Goal: Task Accomplishment & Management: Use online tool/utility

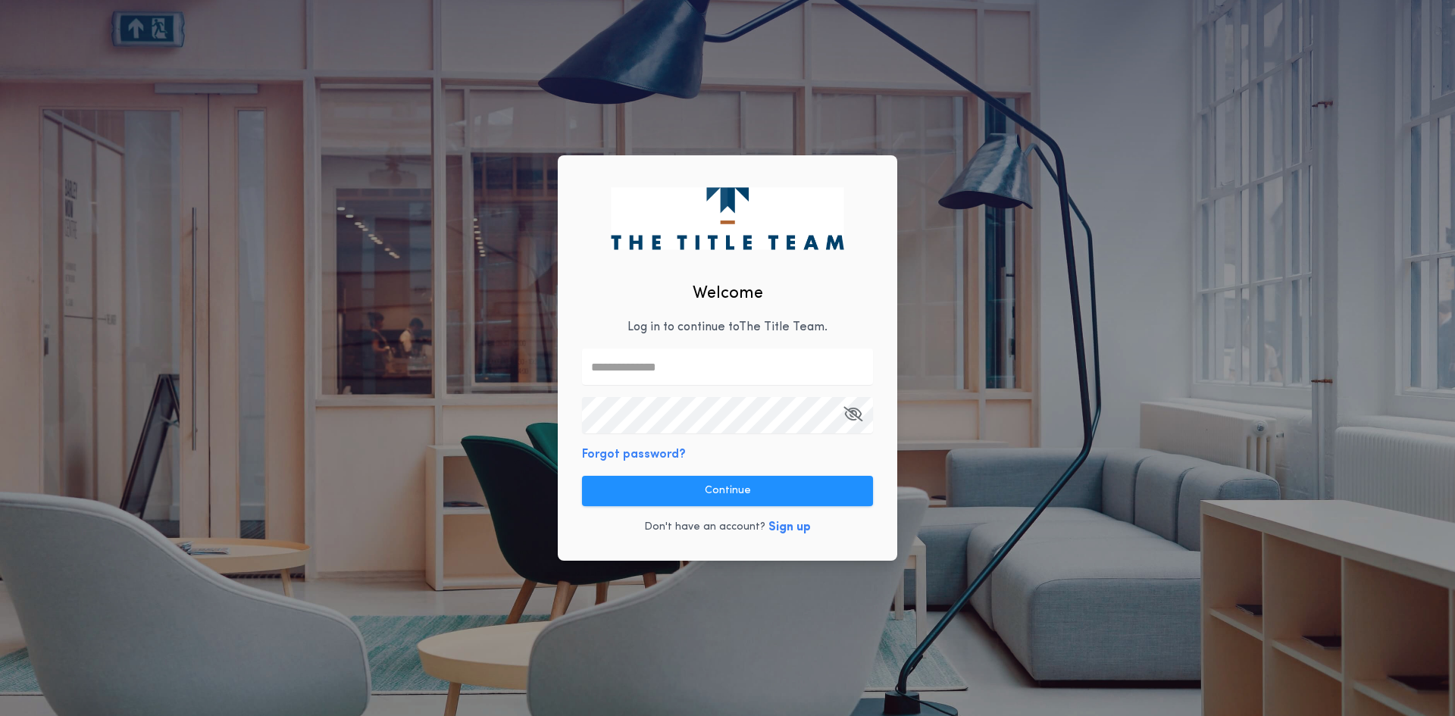
click at [672, 353] on input "text" at bounding box center [727, 367] width 291 height 36
type input "**********"
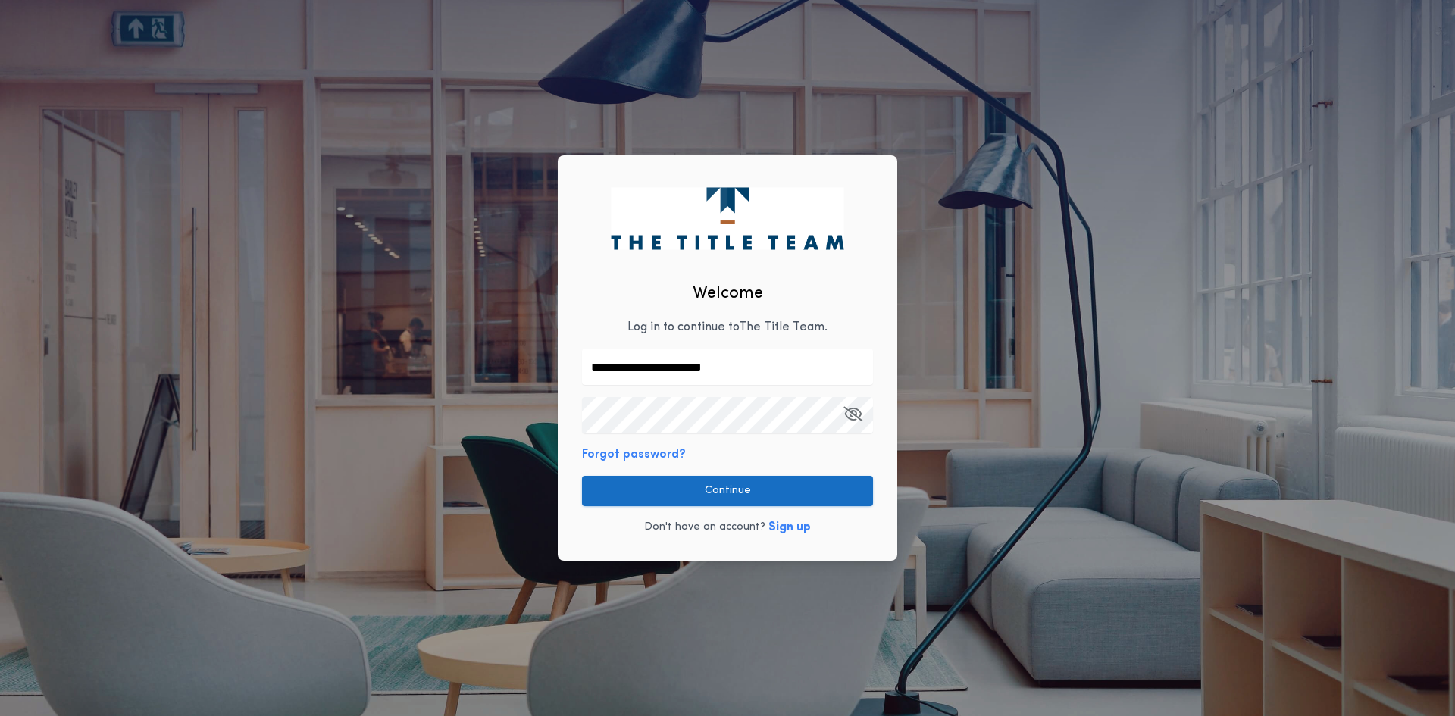
click at [839, 493] on button "Continue" at bounding box center [727, 491] width 291 height 30
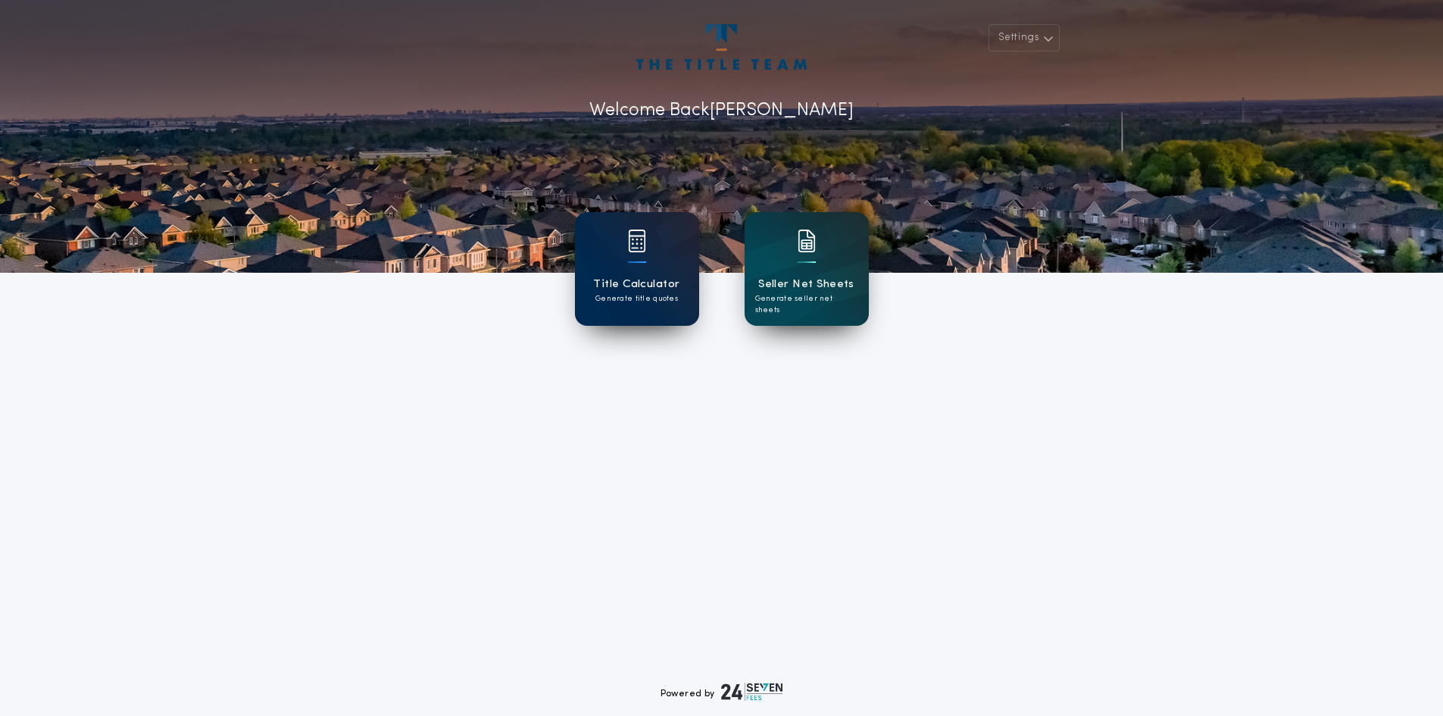
click at [681, 283] on div "Title Calculator Generate title quotes" at bounding box center [637, 269] width 124 height 114
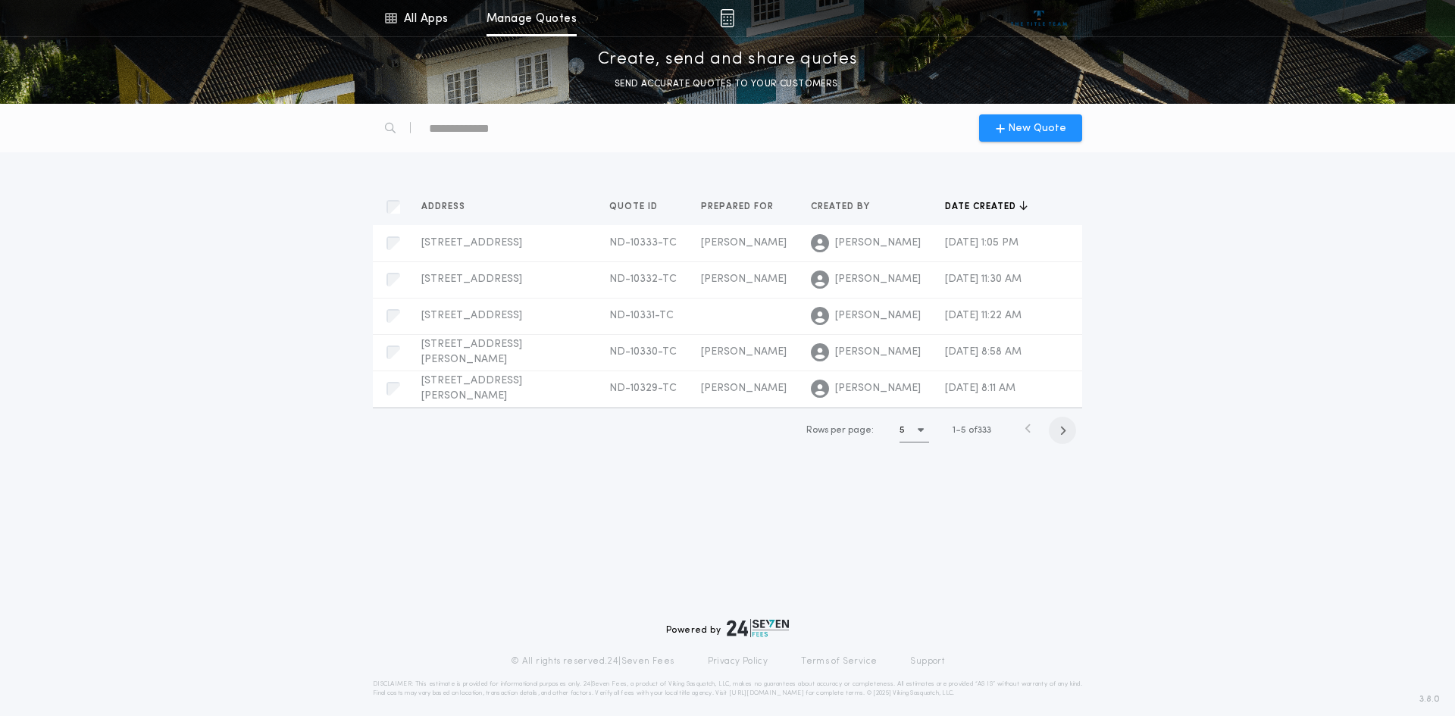
click at [1071, 444] on span "button" at bounding box center [1062, 430] width 27 height 27
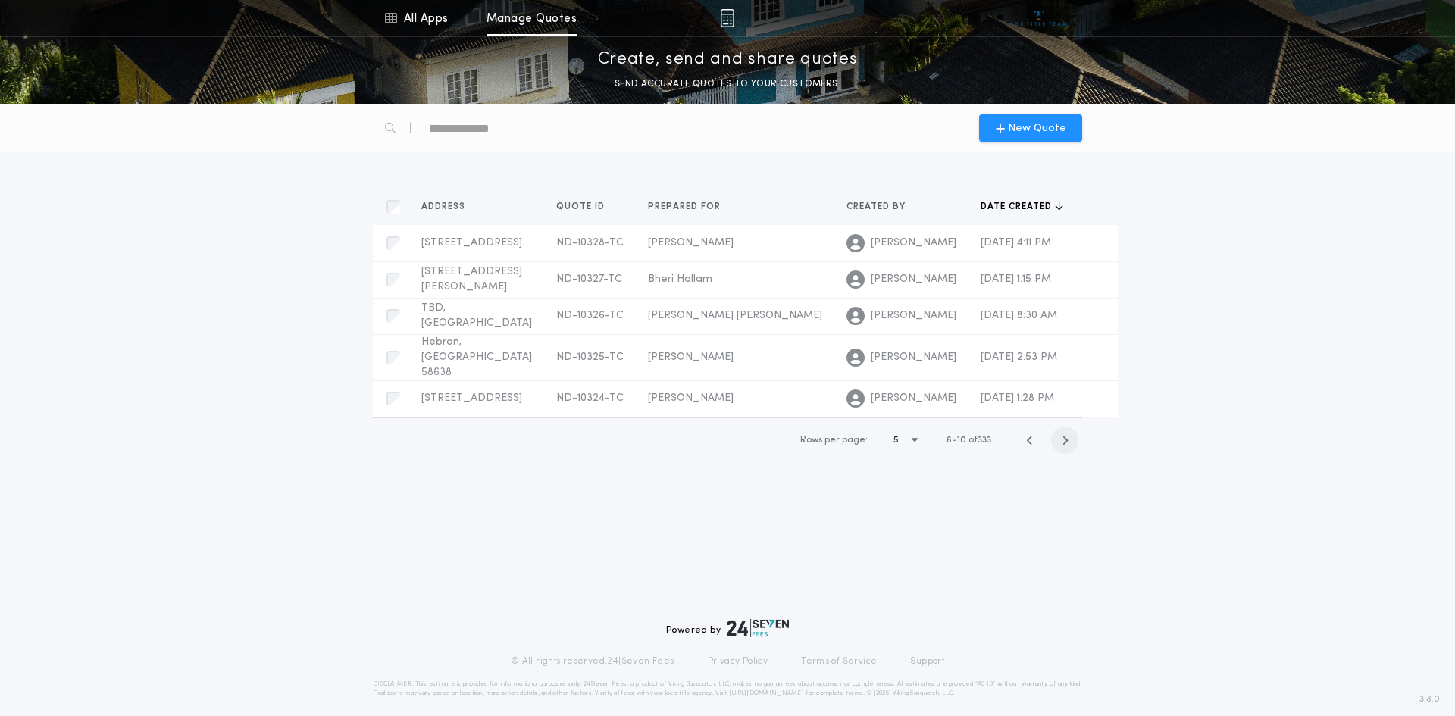
click at [1061, 435] on icon "button" at bounding box center [1064, 440] width 7 height 11
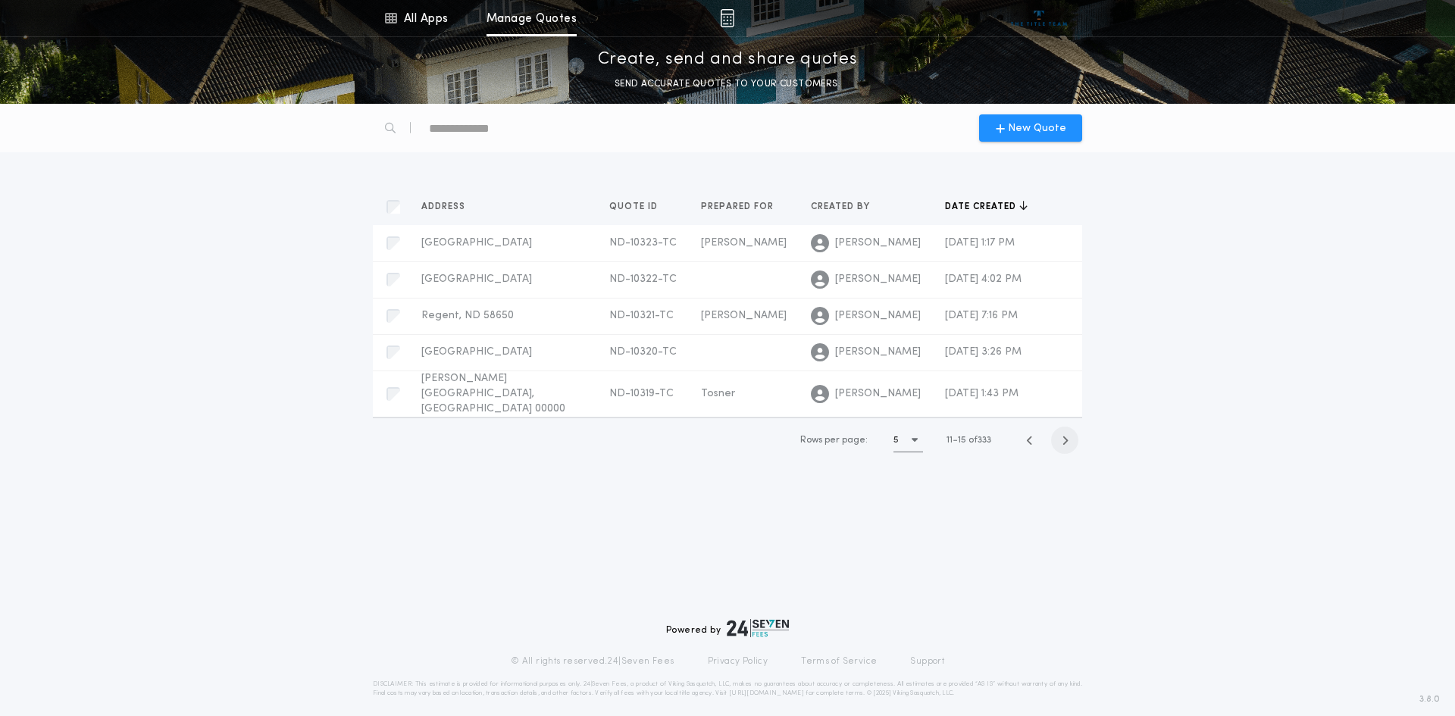
click at [1061, 435] on icon "button" at bounding box center [1064, 440] width 7 height 11
click at [1061, 407] on td at bounding box center [1061, 389] width 42 height 36
click at [1065, 436] on icon "button" at bounding box center [1062, 430] width 7 height 11
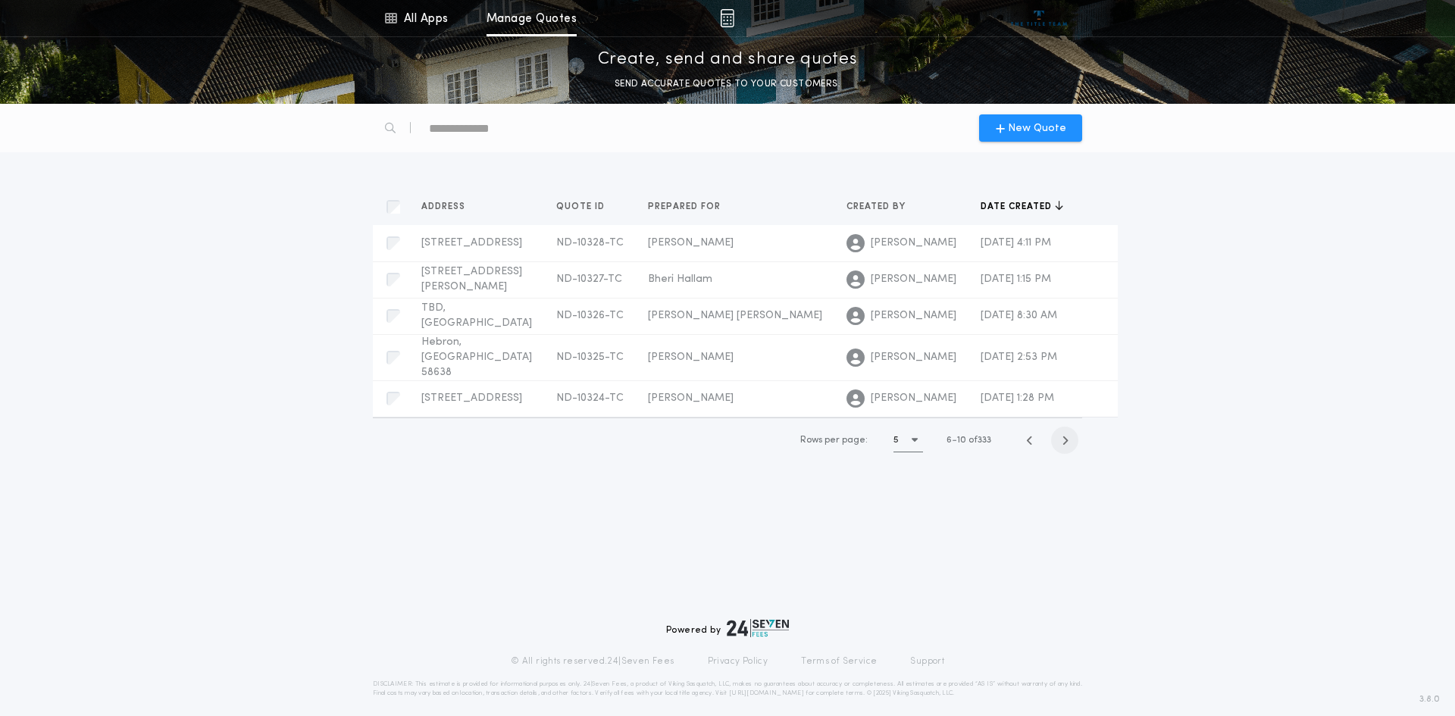
click at [1065, 483] on div "New Quote Address Quotes Quote ID Quotes Prepared for Quotes Created by Quotes …" at bounding box center [727, 410] width 1455 height 612
click at [1067, 435] on icon "button" at bounding box center [1064, 440] width 7 height 11
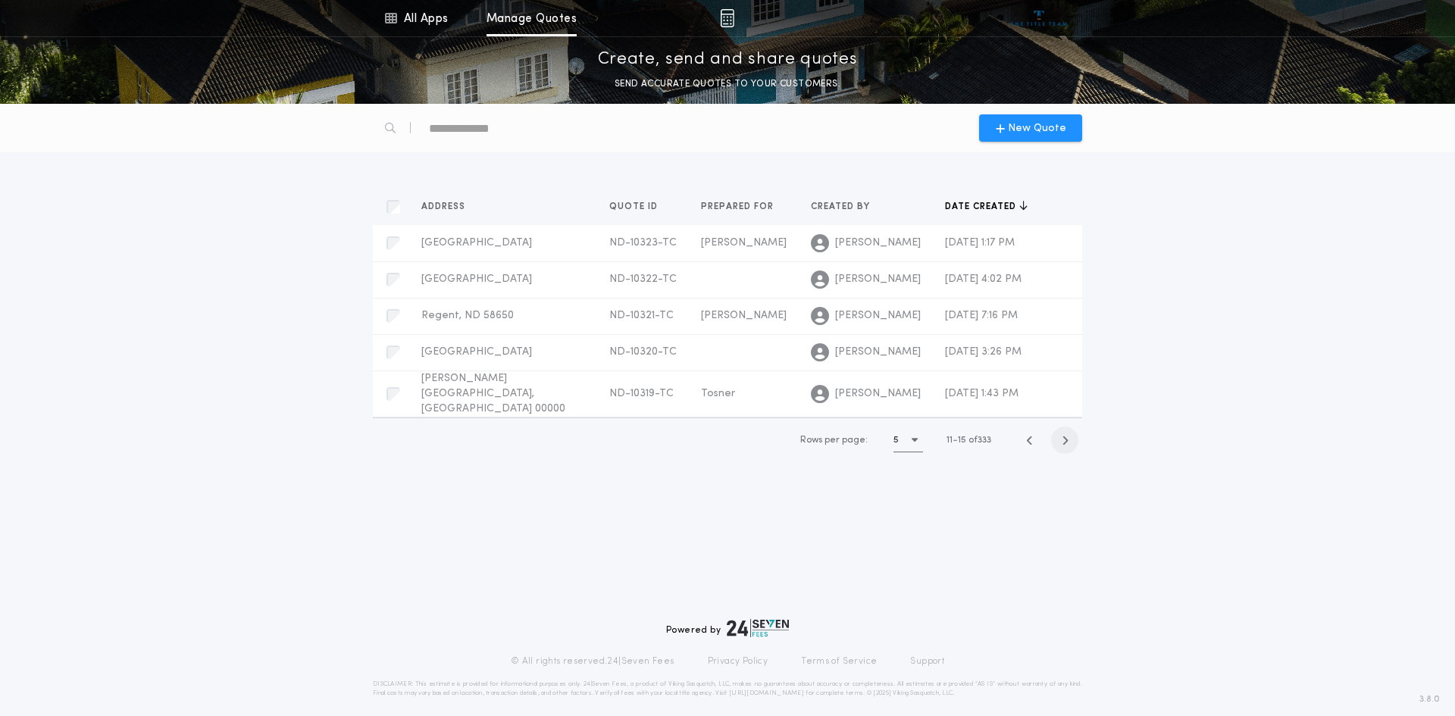
click at [1067, 435] on icon "button" at bounding box center [1064, 440] width 7 height 11
click at [1065, 436] on icon "button" at bounding box center [1064, 430] width 7 height 11
click at [1064, 427] on icon "button" at bounding box center [1064, 430] width 7 height 11
click at [1064, 435] on icon "button" at bounding box center [1064, 440] width 7 height 11
click at [1064, 427] on icon "button" at bounding box center [1064, 430] width 7 height 11
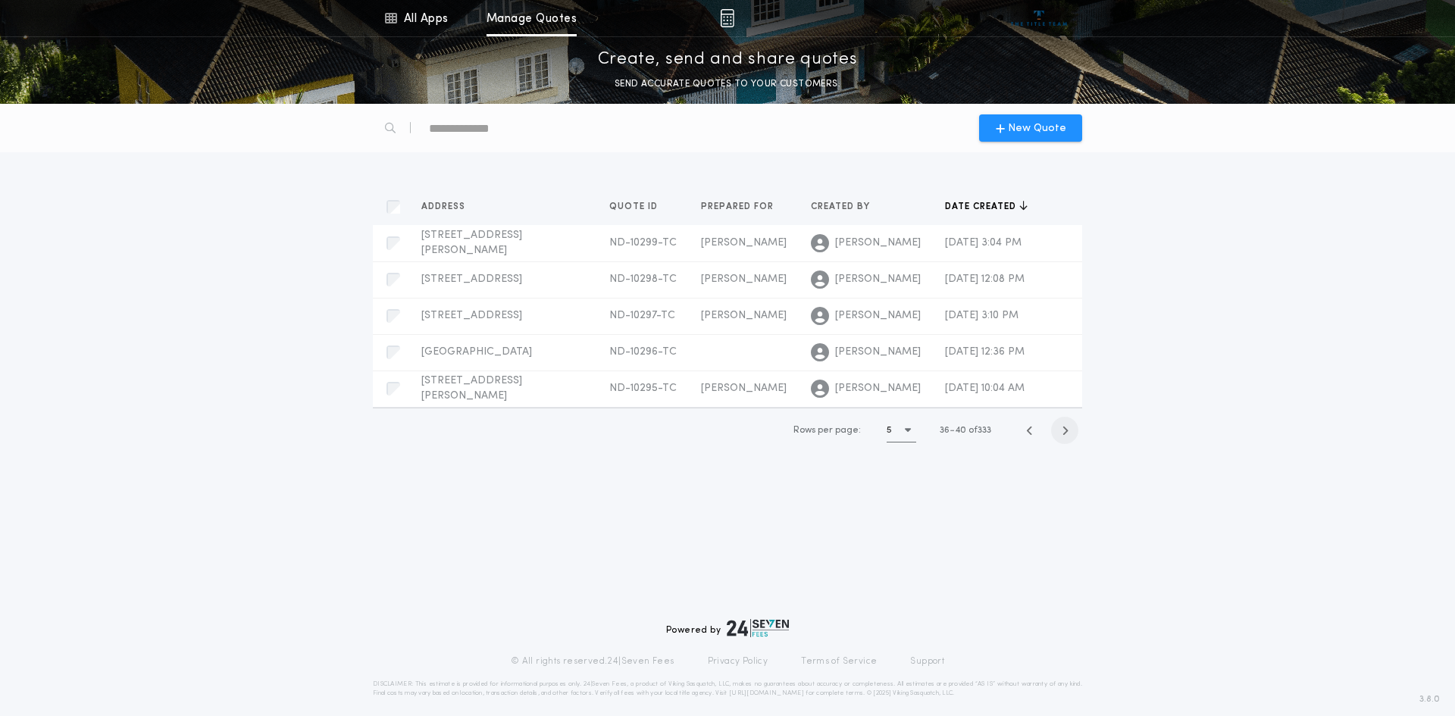
click at [1064, 427] on icon "button" at bounding box center [1064, 430] width 7 height 11
click at [1064, 427] on span "button" at bounding box center [1064, 430] width 27 height 27
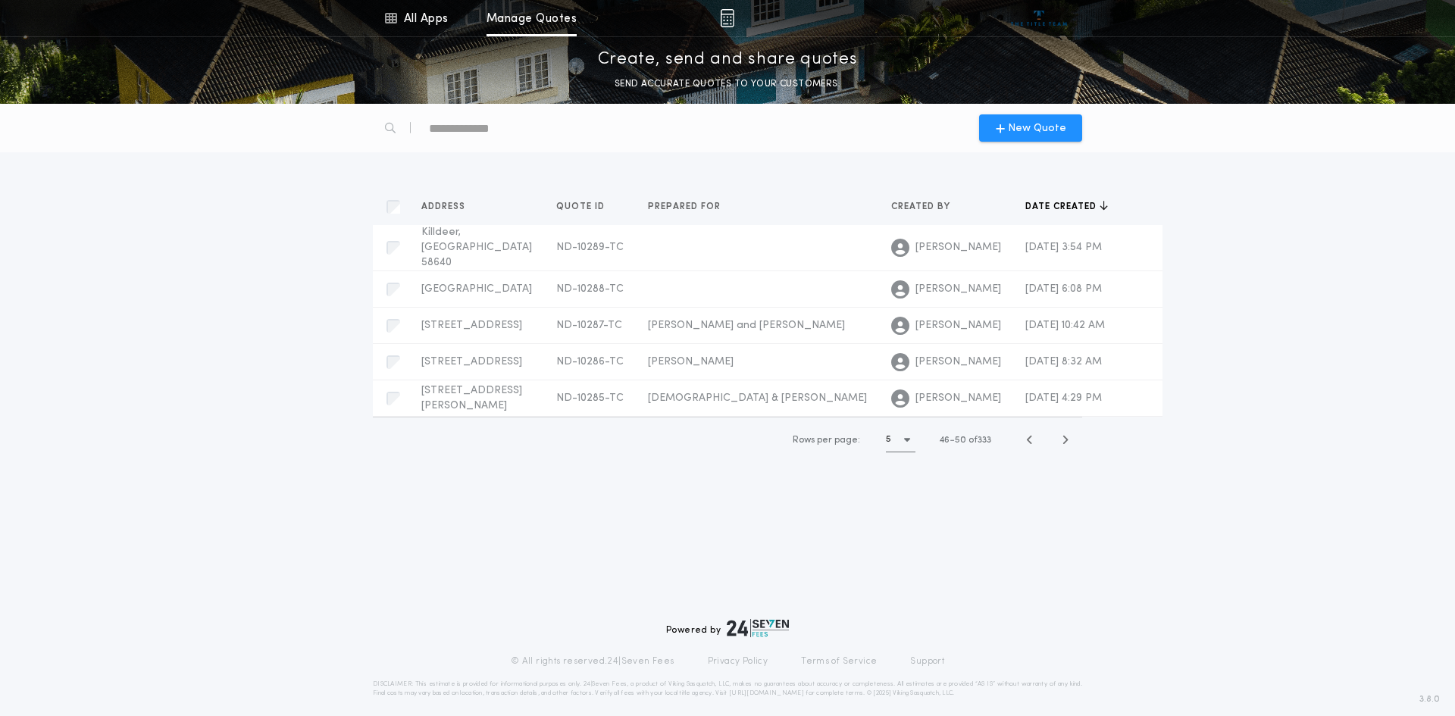
click at [449, 124] on div "text" at bounding box center [494, 128] width 130 height 24
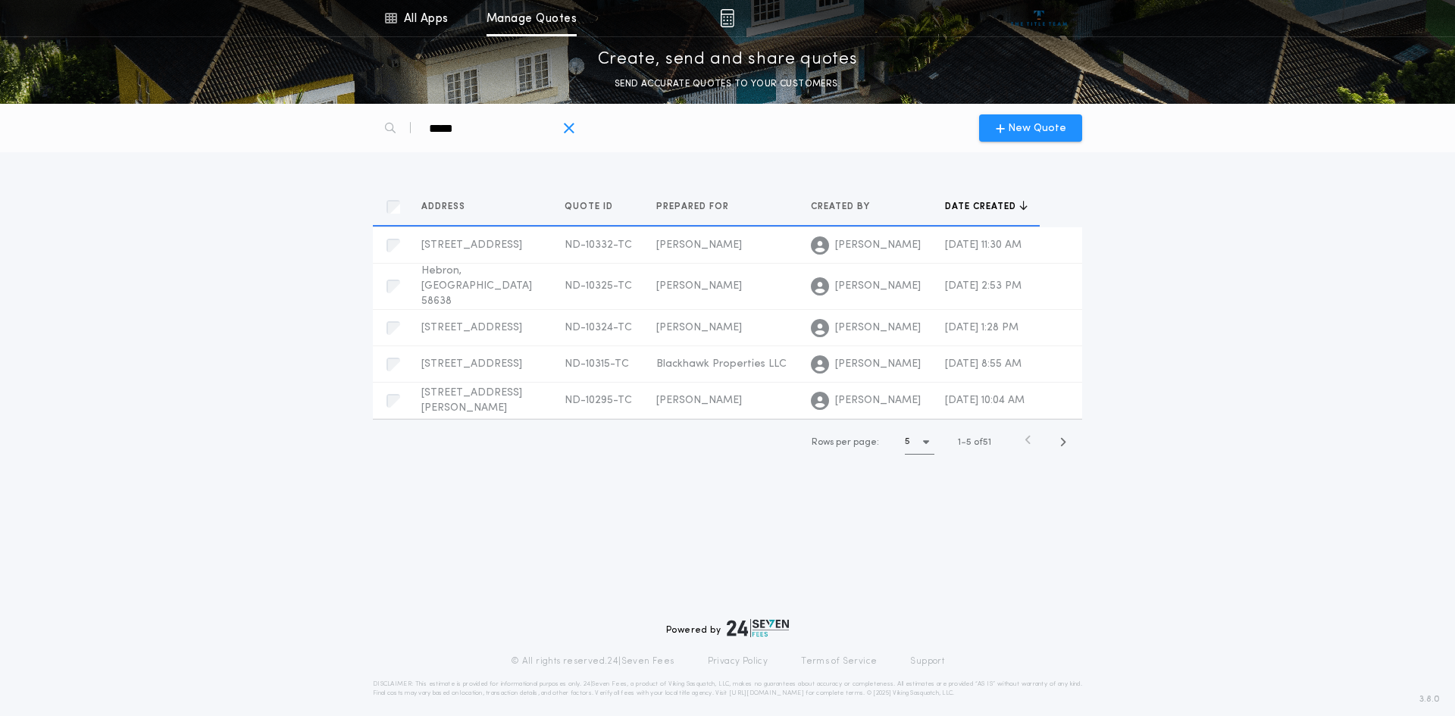
type div "*****"
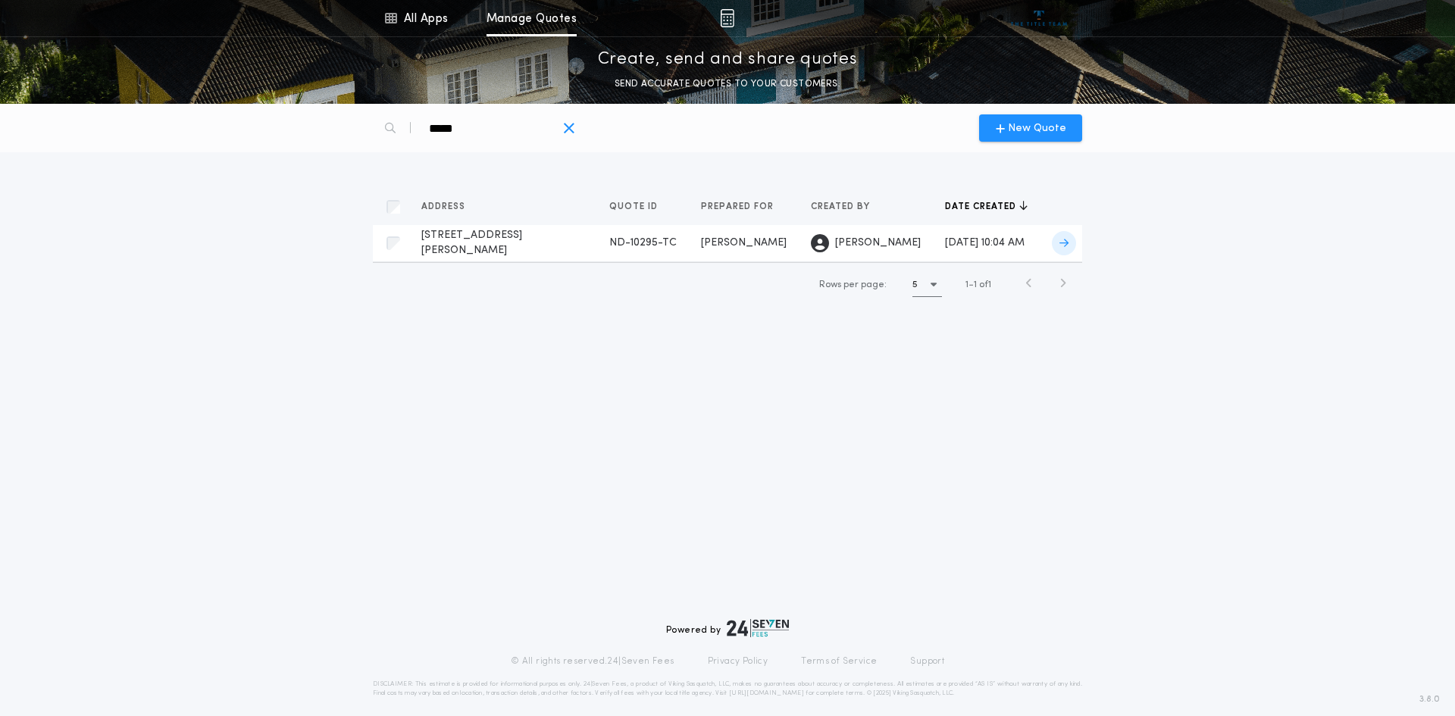
click at [723, 245] on div "[PERSON_NAME]" at bounding box center [744, 243] width 86 height 15
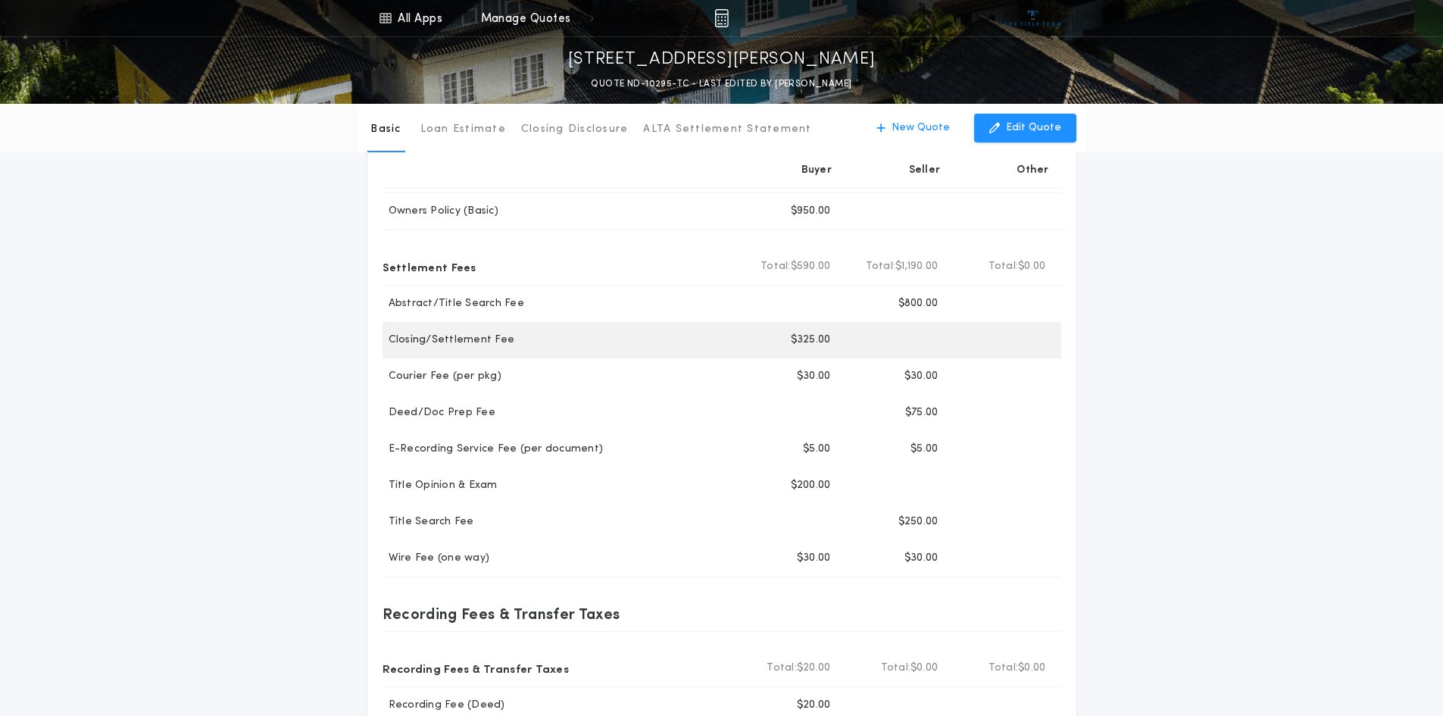
scroll to position [152, 0]
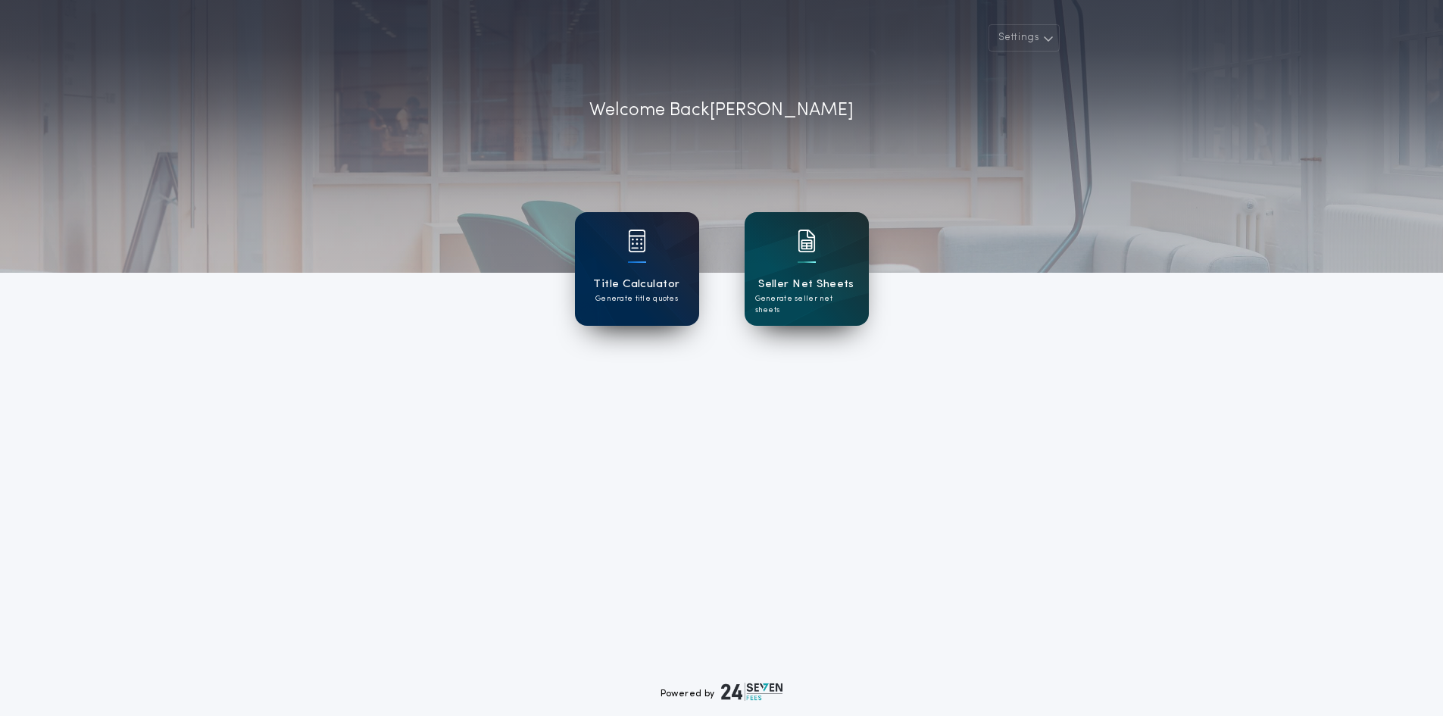
click at [636, 291] on h1 "Title Calculator" at bounding box center [636, 284] width 86 height 17
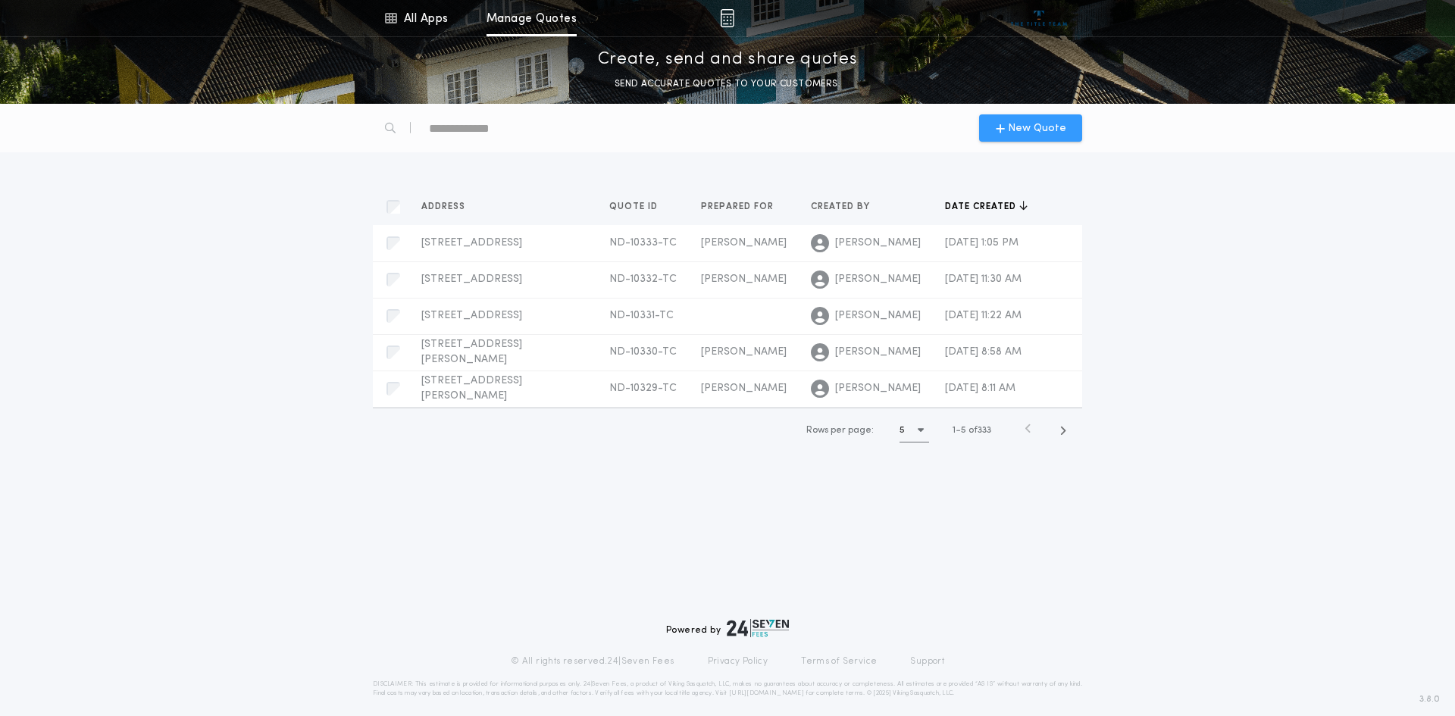
click at [1036, 132] on span "New Quote" at bounding box center [1037, 128] width 58 height 16
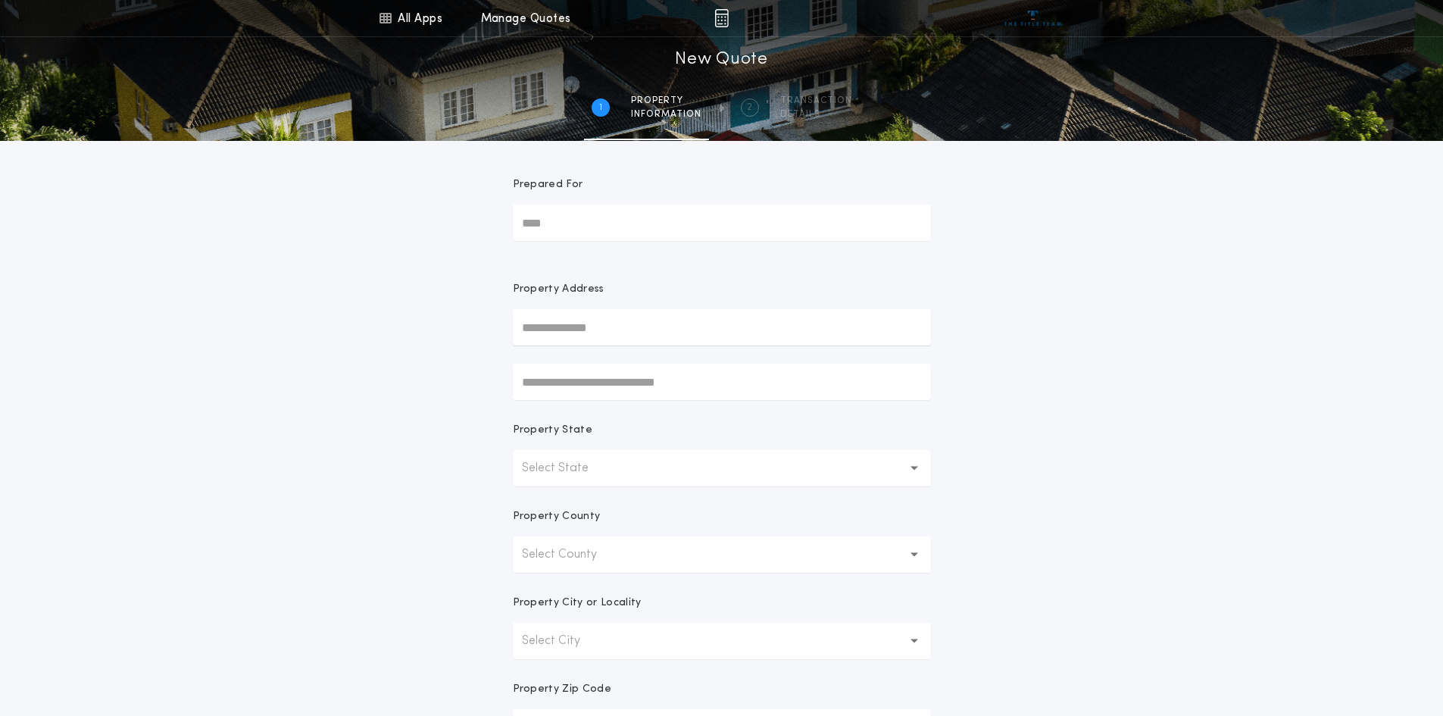
click at [652, 223] on input "Prepared For" at bounding box center [722, 223] width 418 height 36
type input "*"
type input "**********"
click at [605, 324] on input "text" at bounding box center [722, 327] width 418 height 36
type input "****"
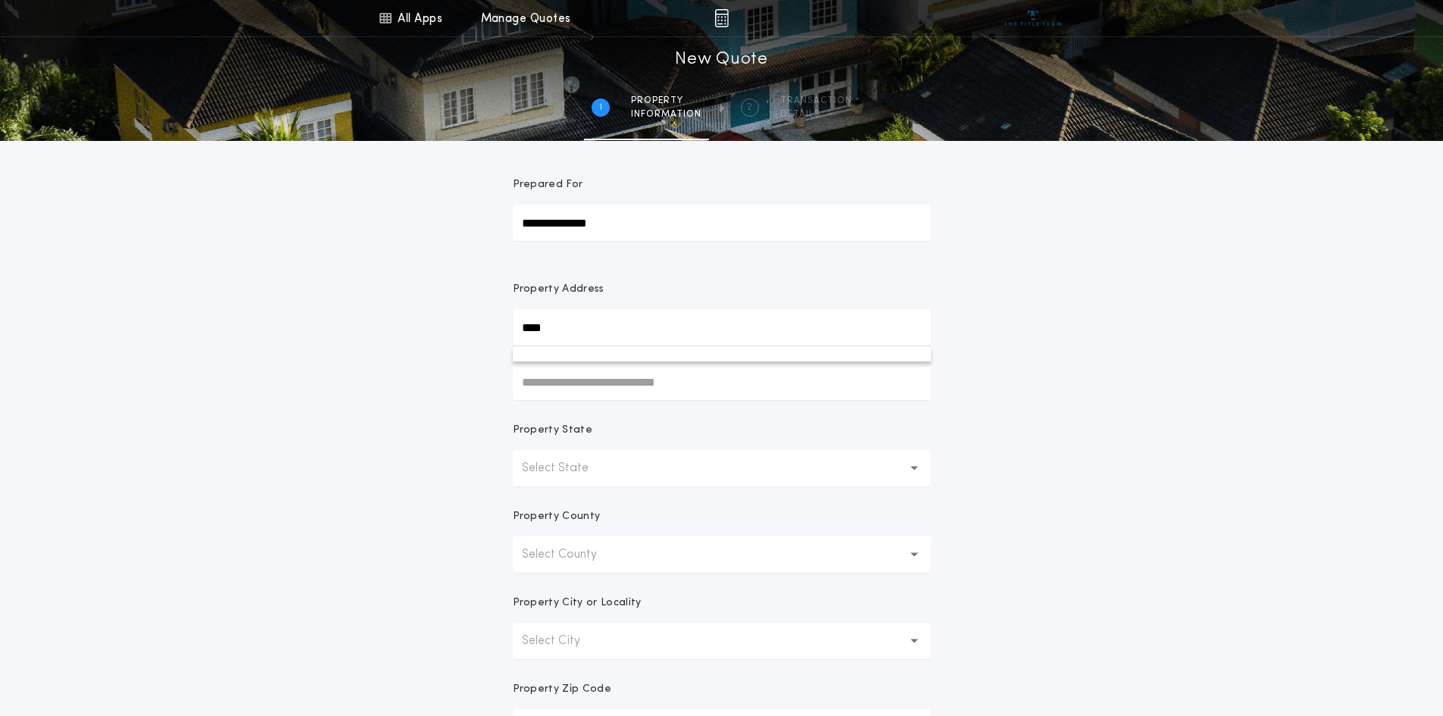
drag, startPoint x: 1109, startPoint y: 380, endPoint x: 1073, endPoint y: 379, distance: 36.4
click at [1109, 381] on div "**********" at bounding box center [721, 433] width 1443 height 866
click at [652, 467] on button "Select State" at bounding box center [722, 468] width 418 height 36
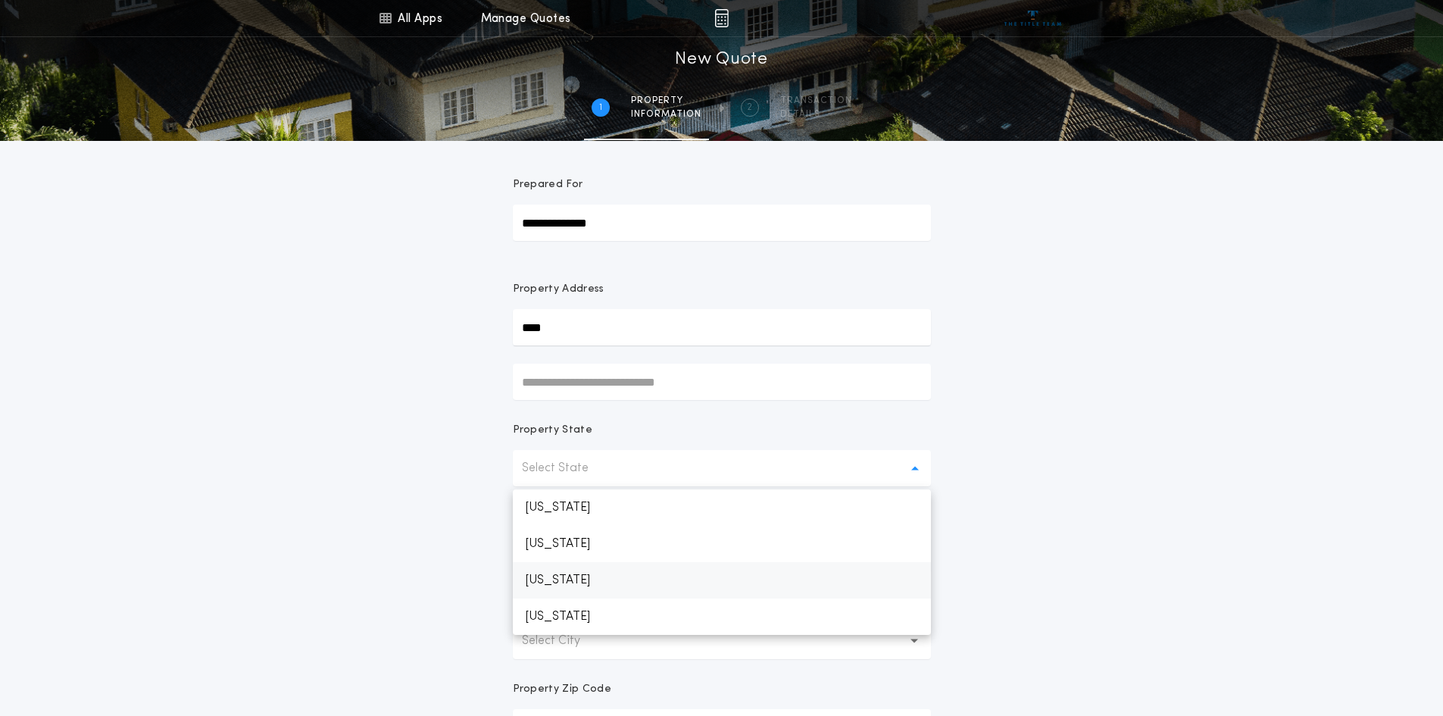
click at [600, 571] on p "North Dakota" at bounding box center [722, 580] width 418 height 36
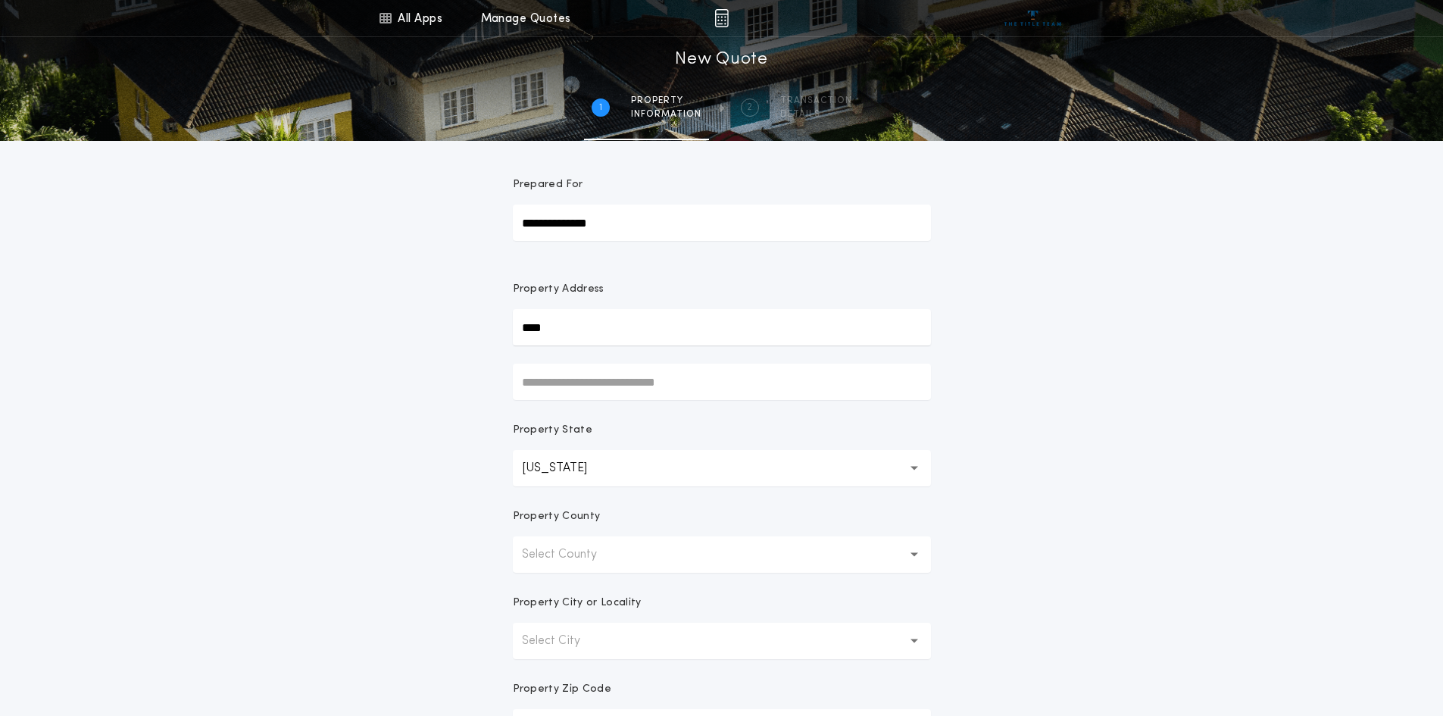
click at [619, 555] on p "Select County" at bounding box center [571, 555] width 99 height 18
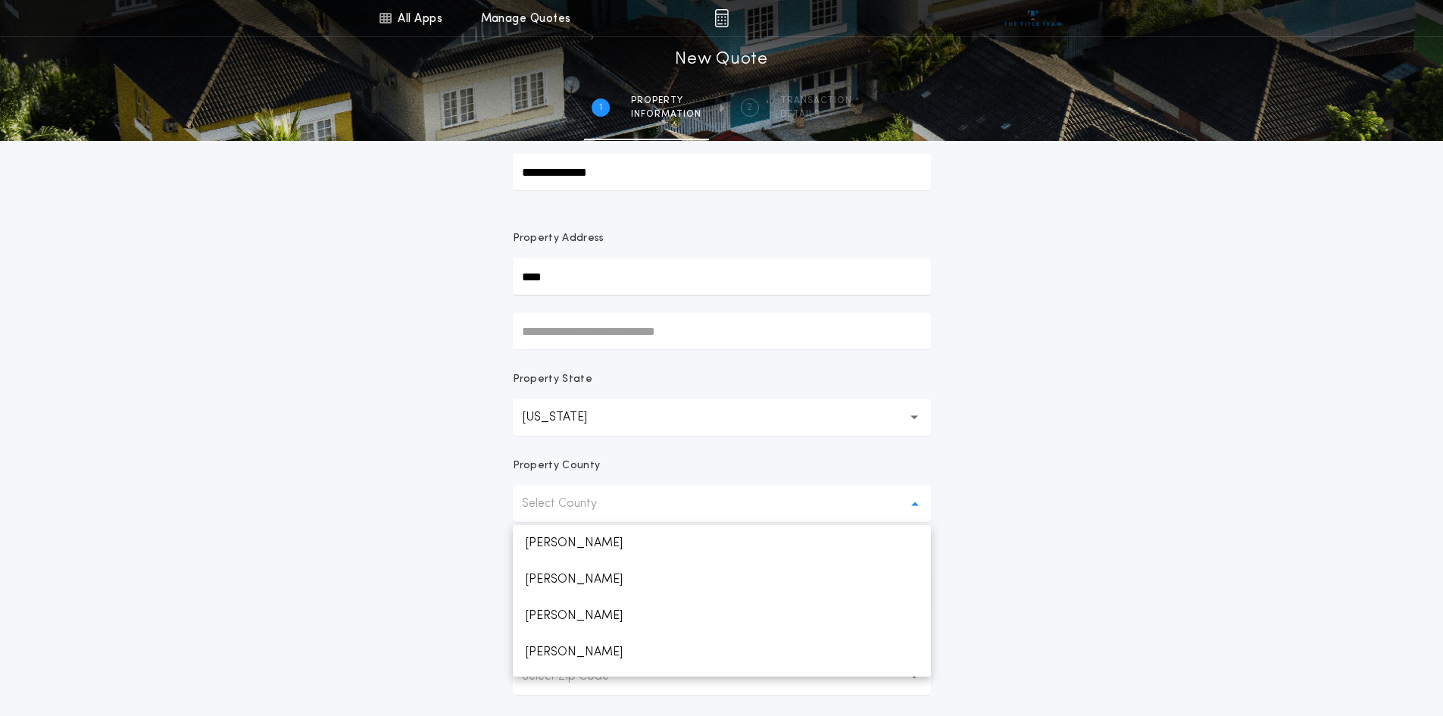
scroll to position [76, 0]
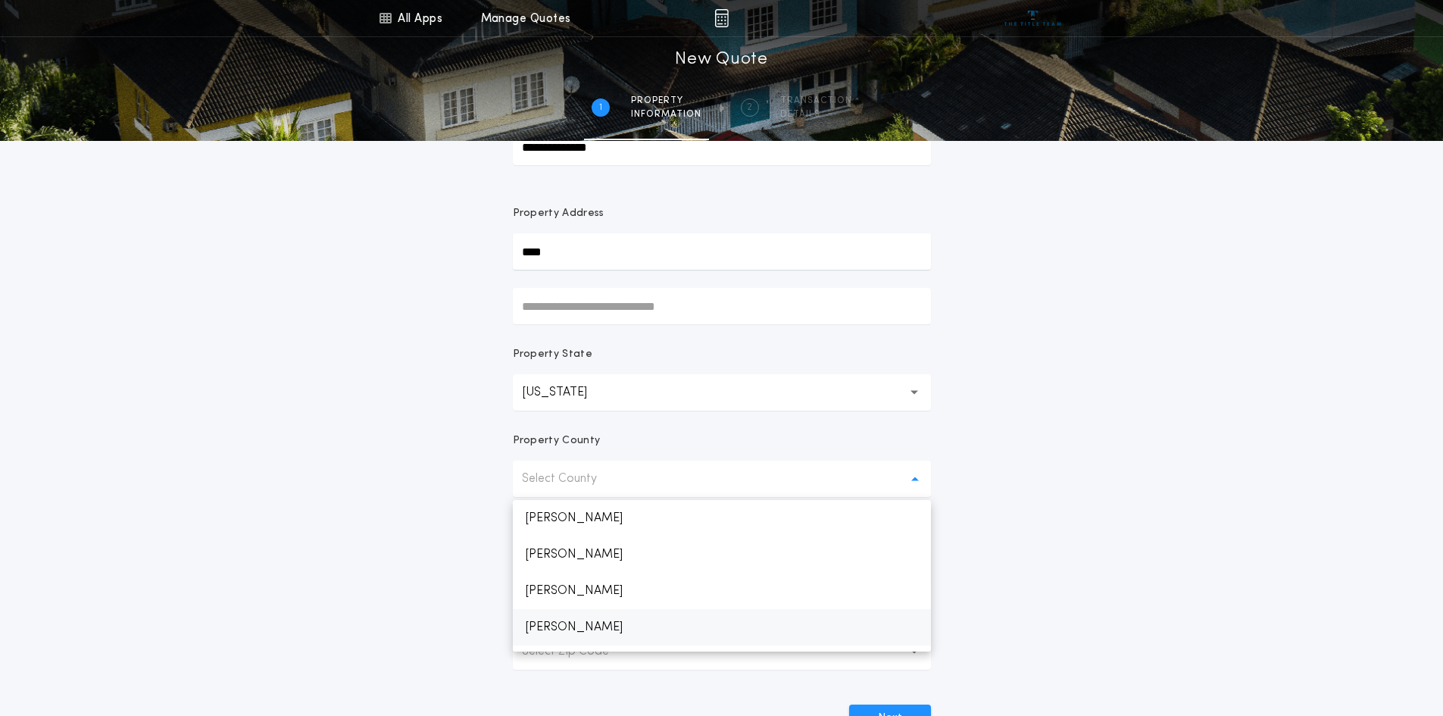
click at [566, 631] on p "Billings" at bounding box center [722, 627] width 418 height 36
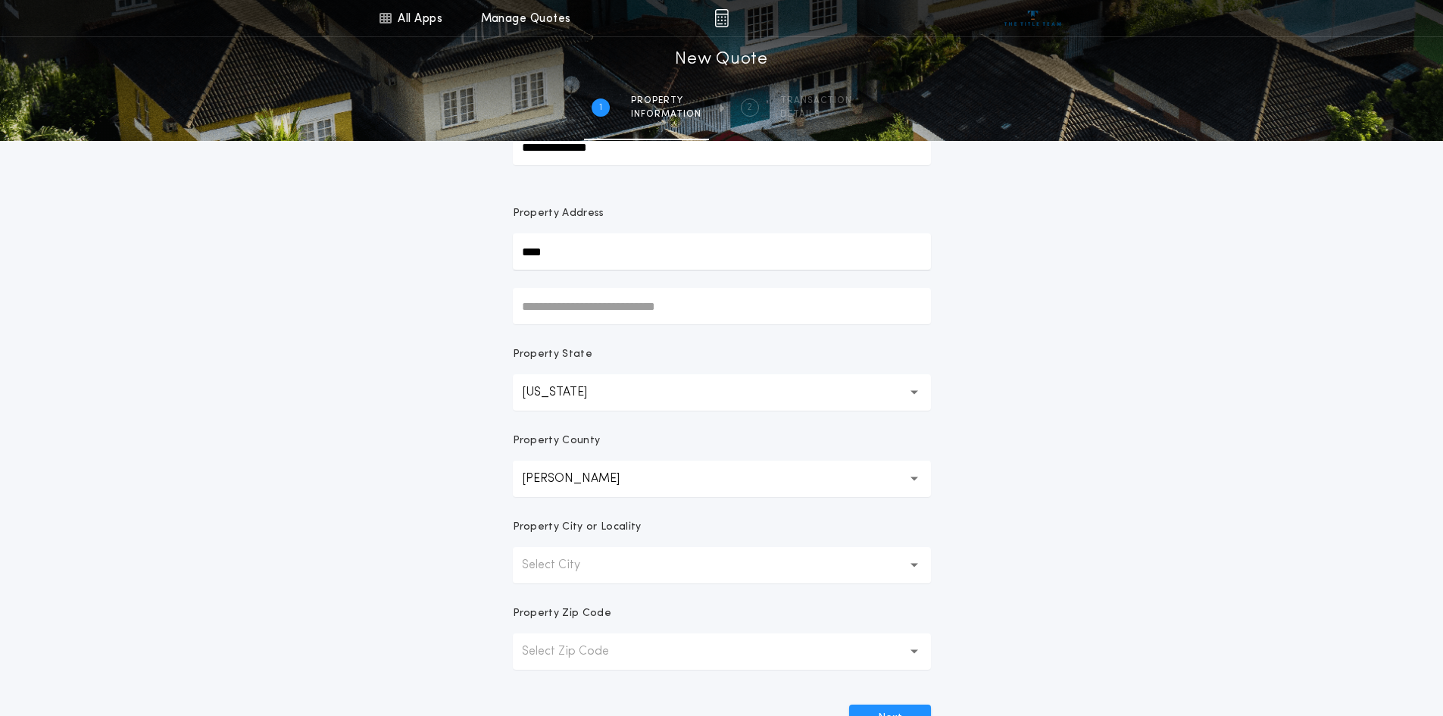
click at [613, 479] on button "Billings ********" at bounding box center [722, 479] width 418 height 36
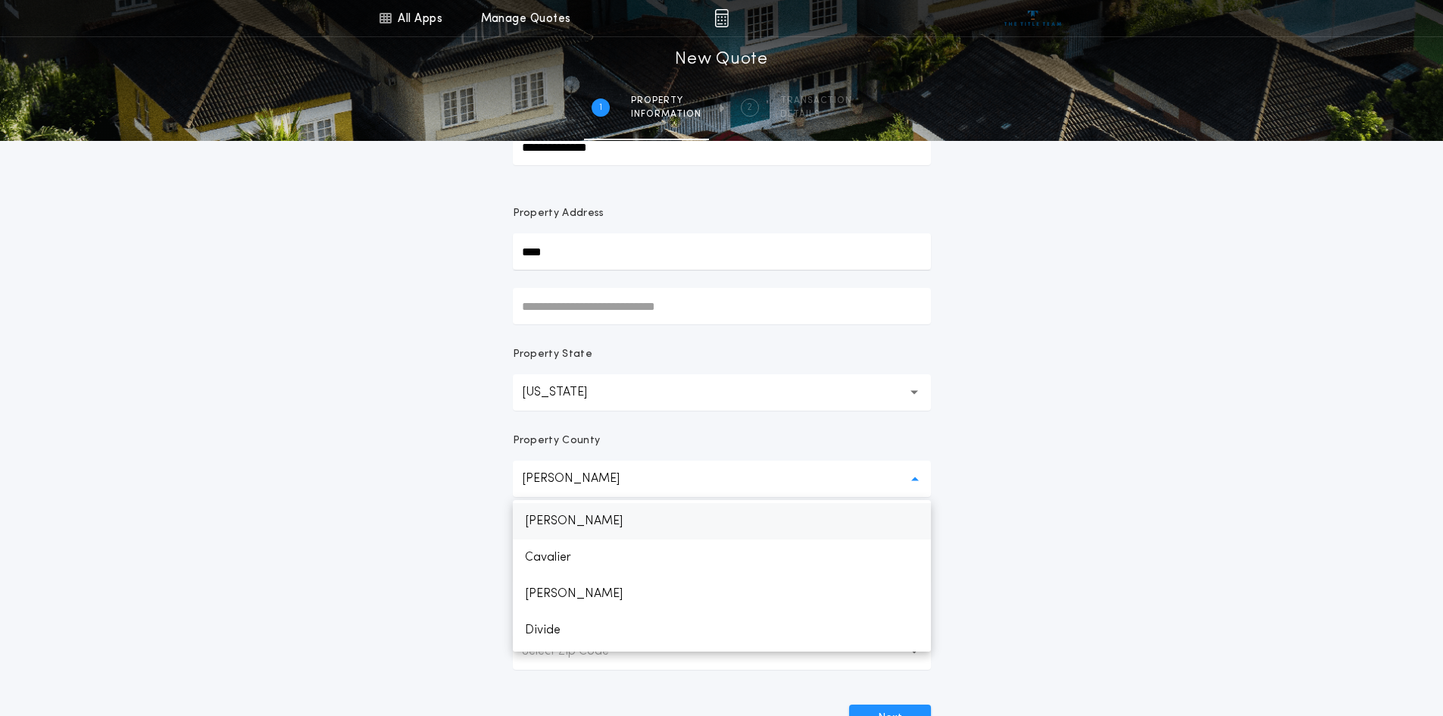
scroll to position [379, 0]
click at [560, 574] on p "Dunn" at bounding box center [722, 576] width 418 height 36
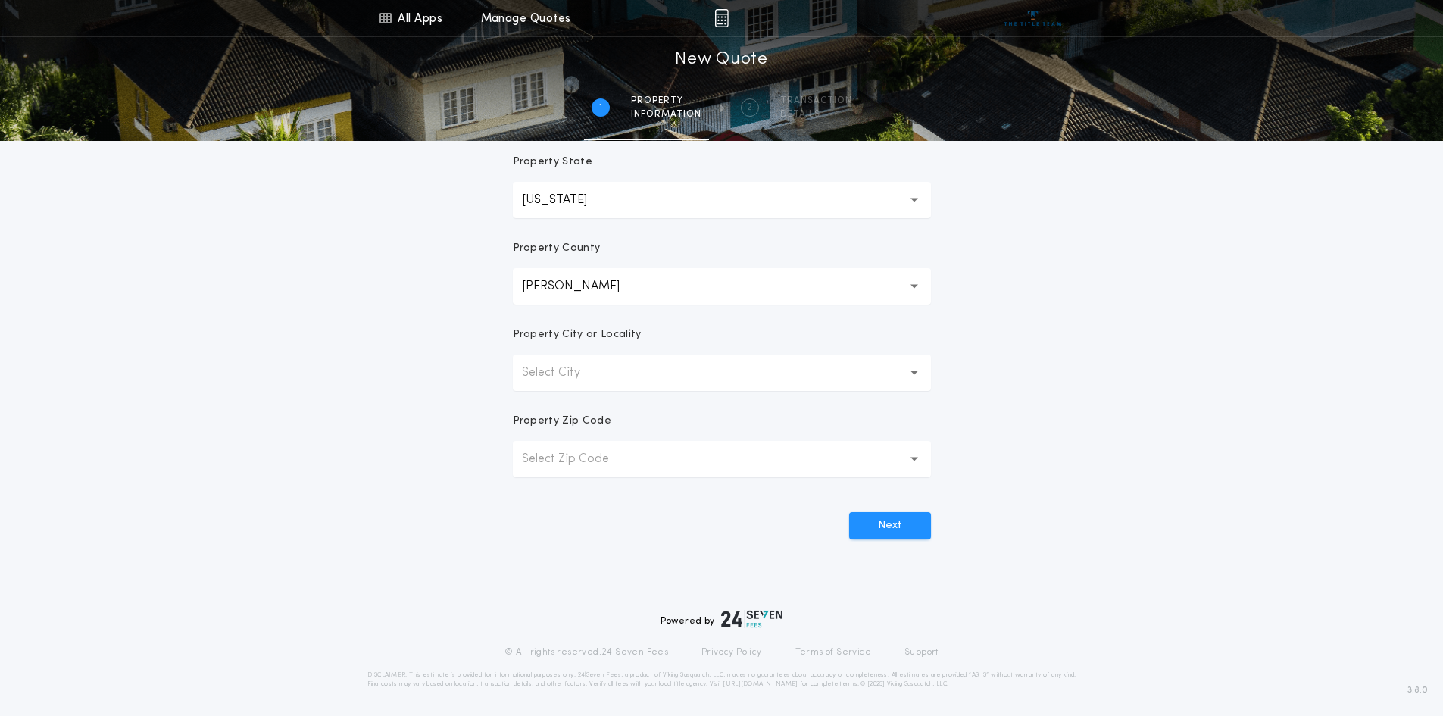
scroll to position [271, 0]
click at [575, 373] on p "Select City" at bounding box center [563, 370] width 83 height 18
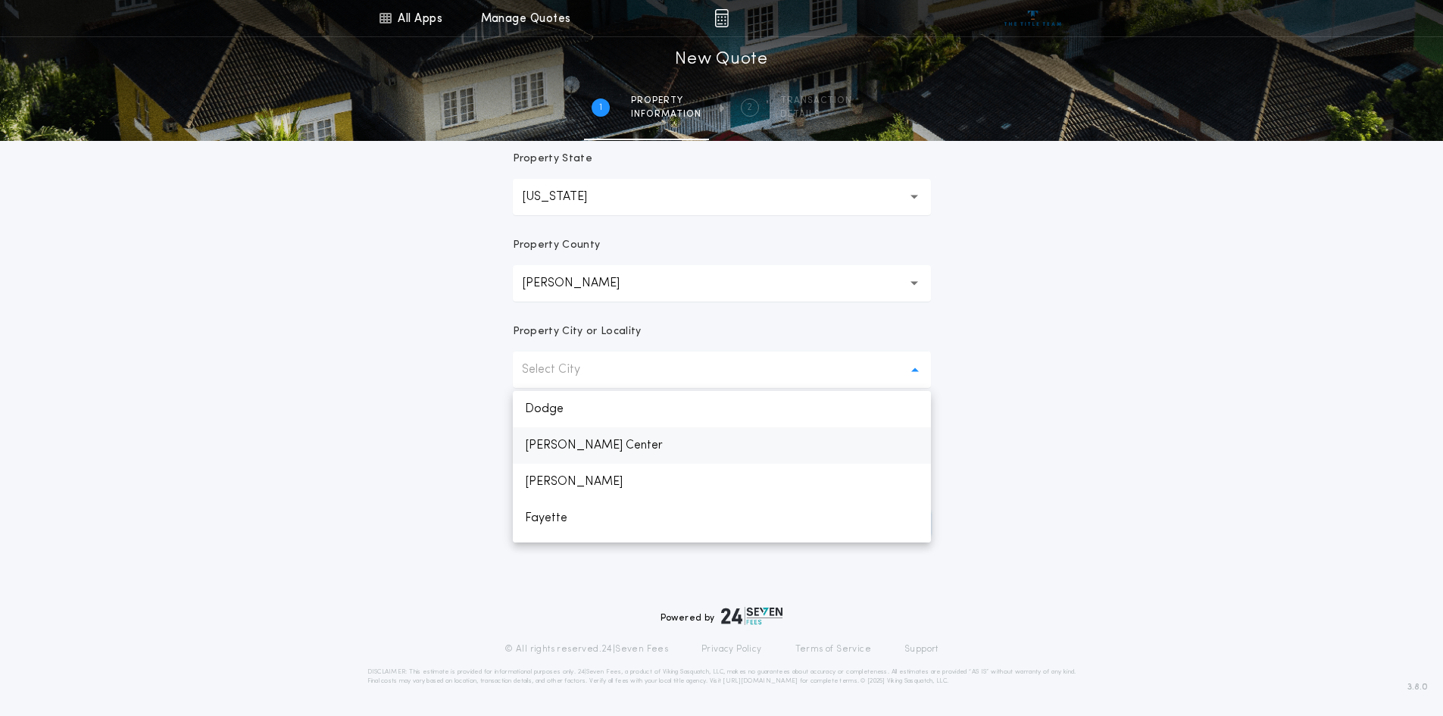
click at [586, 443] on p "Dunn Center" at bounding box center [722, 445] width 418 height 36
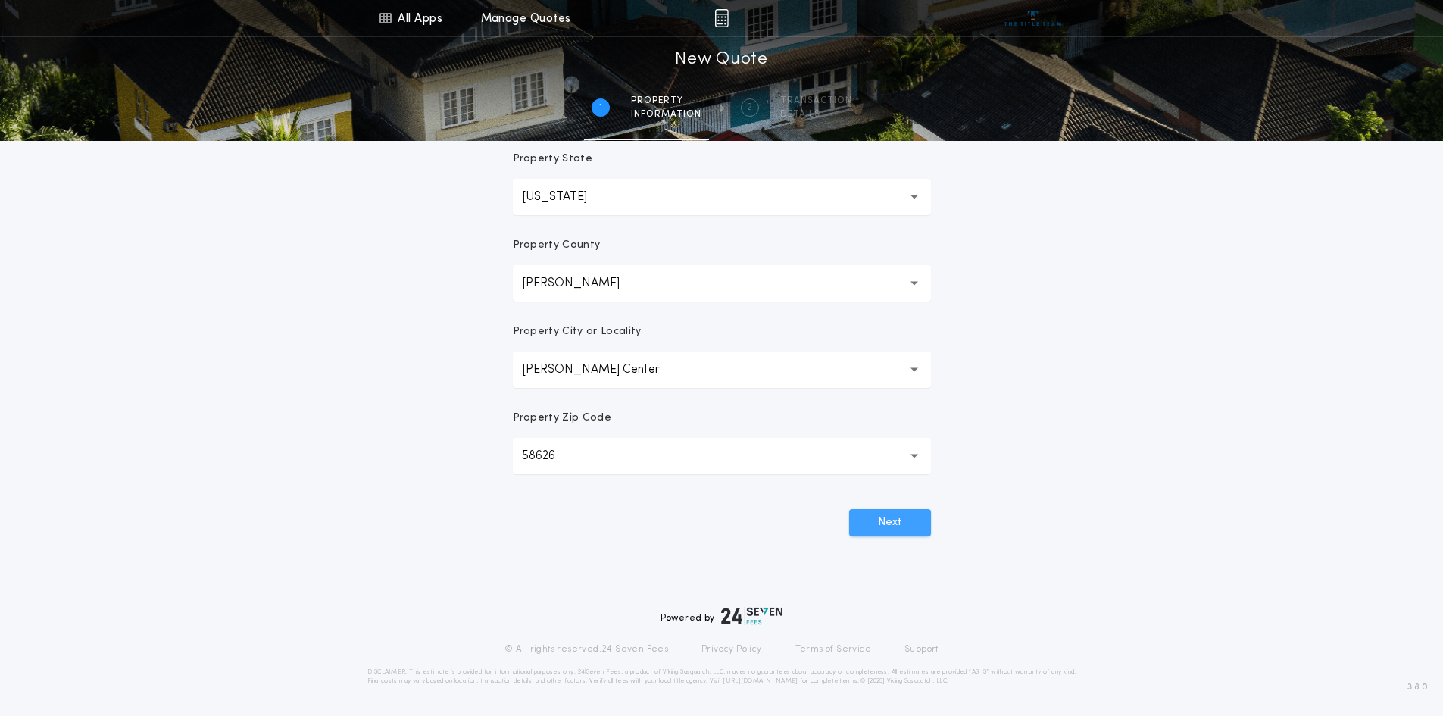
click at [890, 524] on button "Next" at bounding box center [890, 522] width 82 height 27
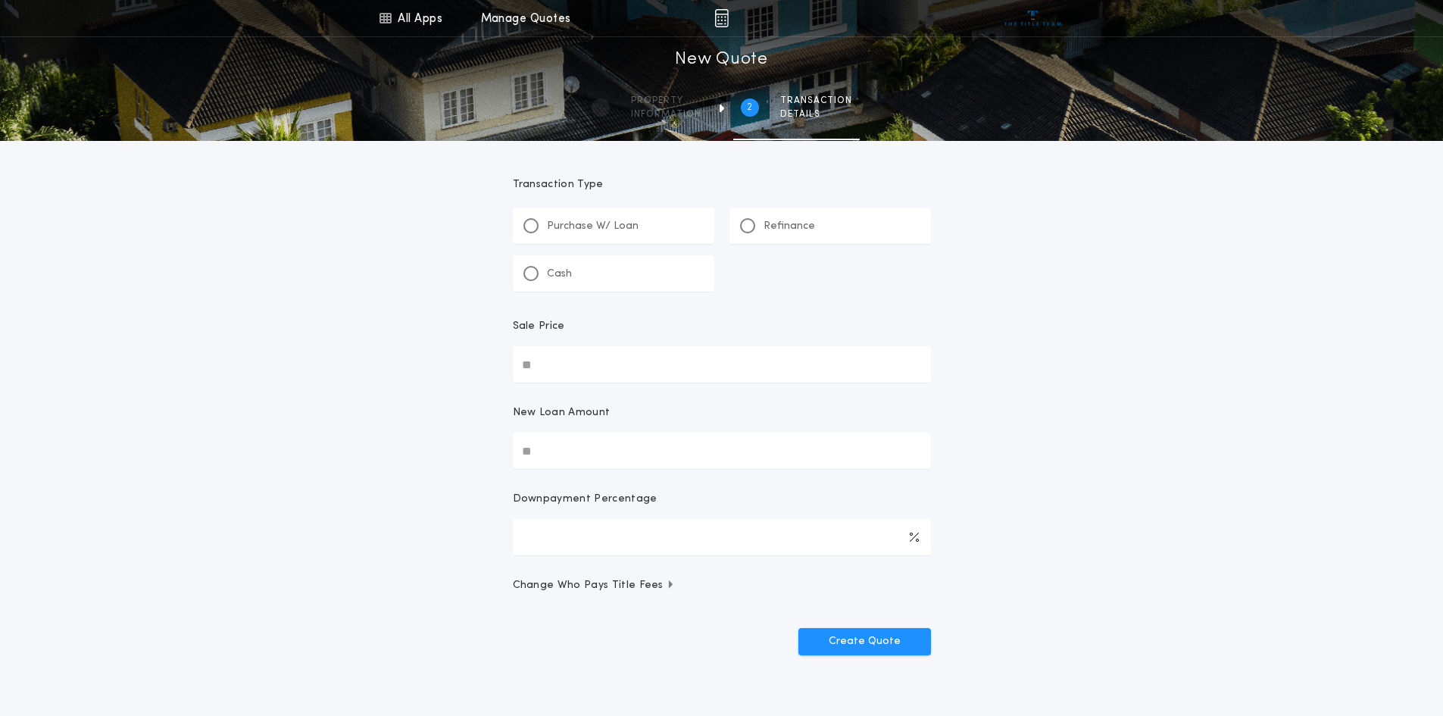
click at [639, 278] on div "Cash" at bounding box center [614, 273] width 202 height 36
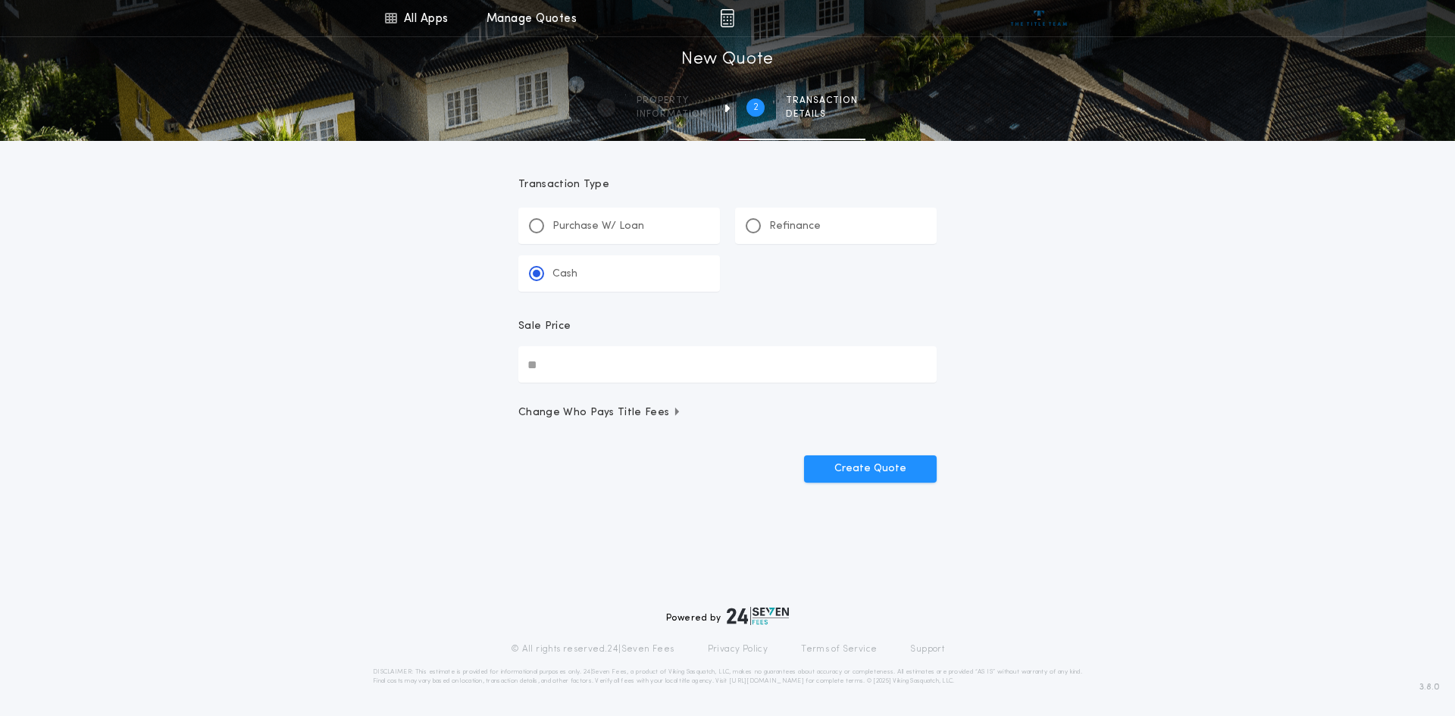
click at [624, 361] on input "Sale Price" at bounding box center [727, 364] width 418 height 36
type input "********"
click at [871, 464] on button "Create Quote" at bounding box center [870, 468] width 133 height 27
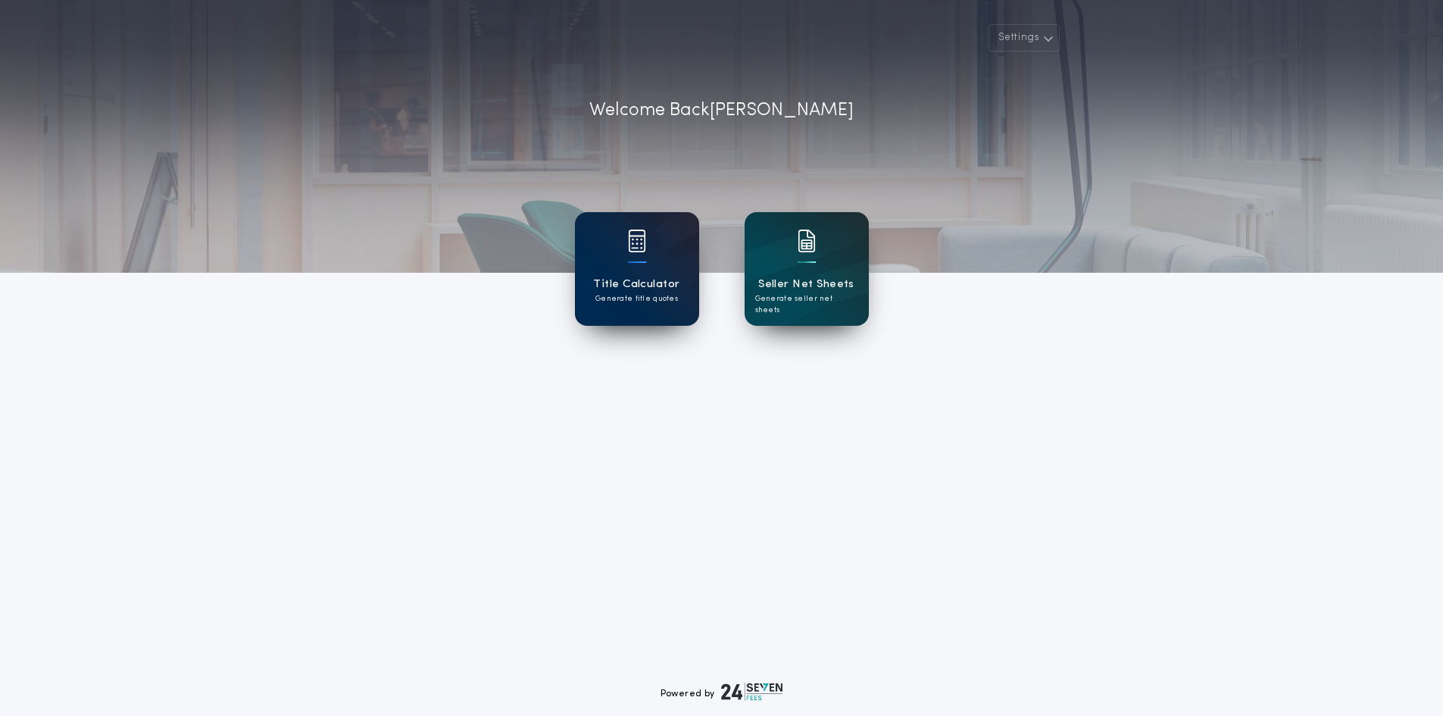
click at [652, 287] on h1 "Title Calculator" at bounding box center [636, 284] width 86 height 17
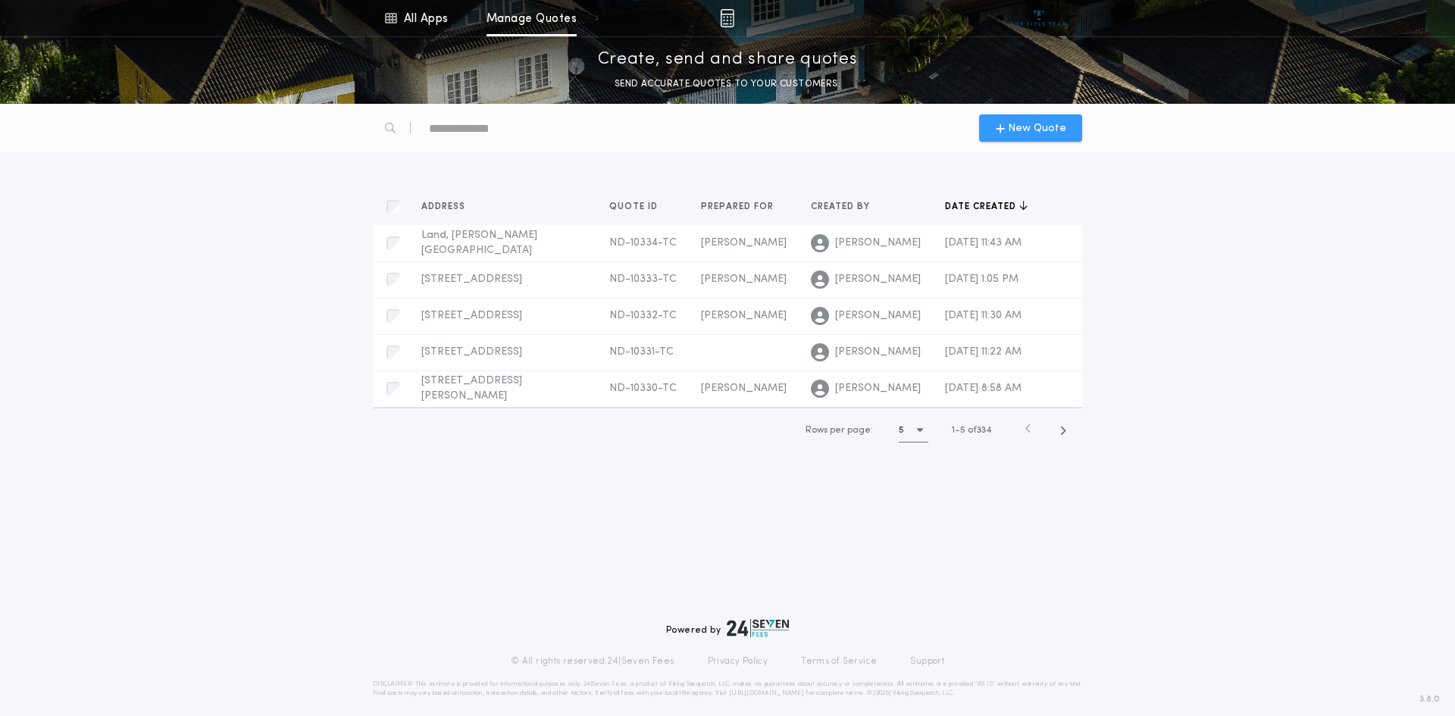
click at [998, 123] on icon "button" at bounding box center [1000, 128] width 9 height 12
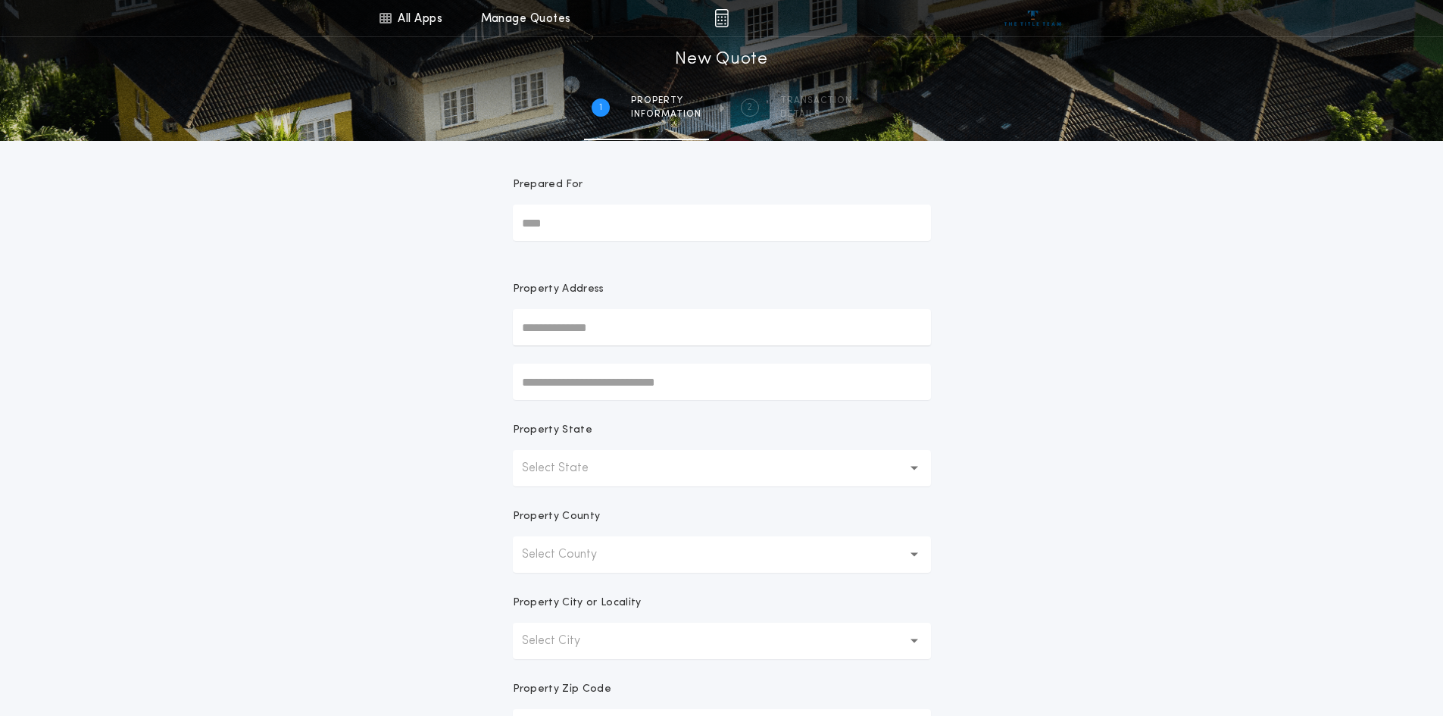
click at [549, 226] on input "Prepared For" at bounding box center [722, 223] width 418 height 36
type input "*"
type input "**********"
click at [651, 336] on input "text" at bounding box center [722, 327] width 418 height 36
type input "**********"
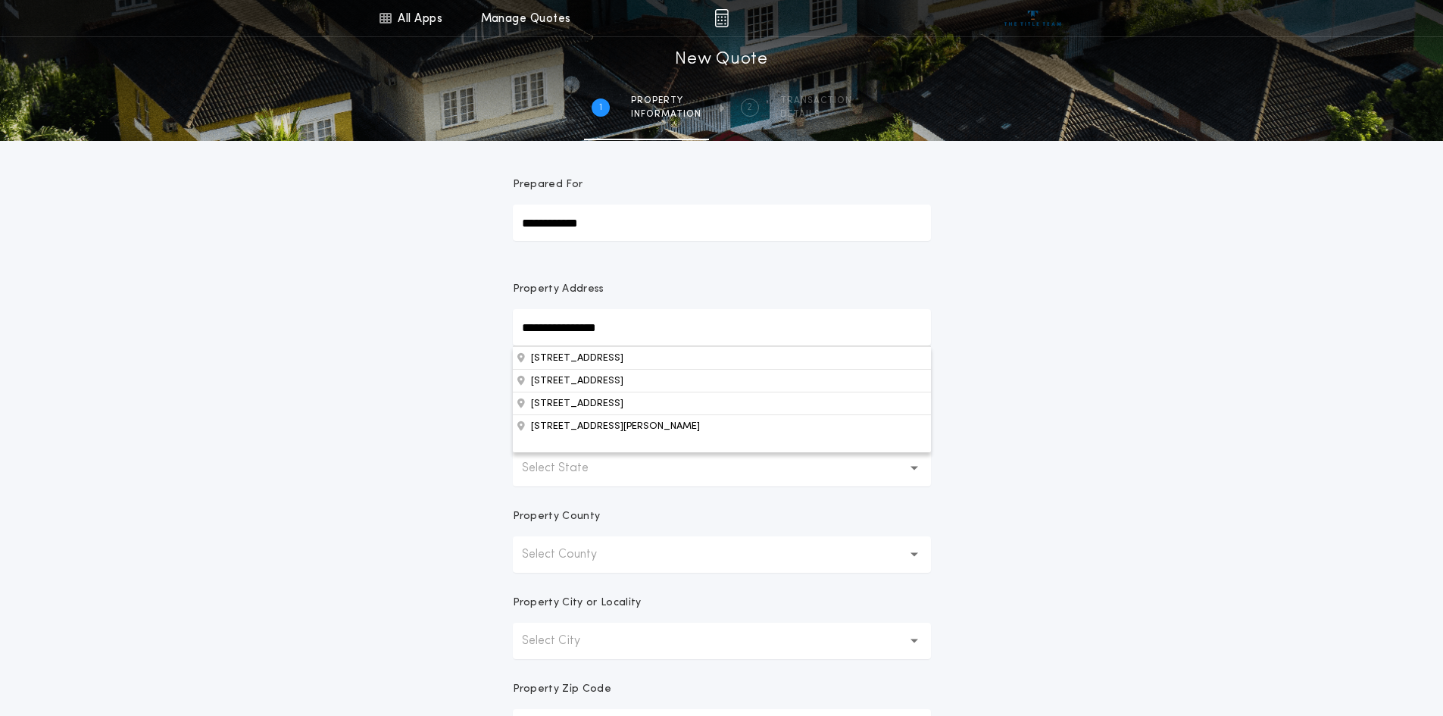
click at [567, 471] on p "Select State" at bounding box center [567, 468] width 91 height 18
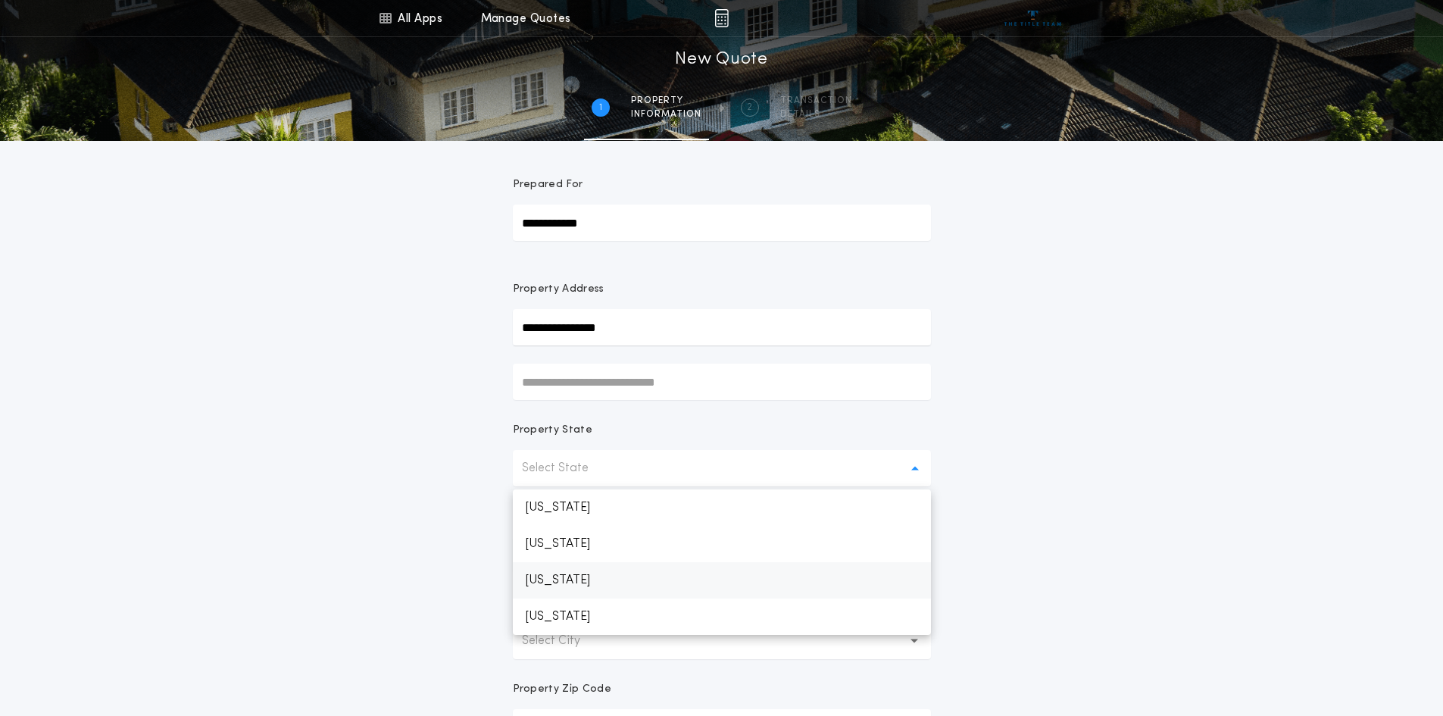
click at [577, 596] on p "North Dakota" at bounding box center [722, 580] width 418 height 36
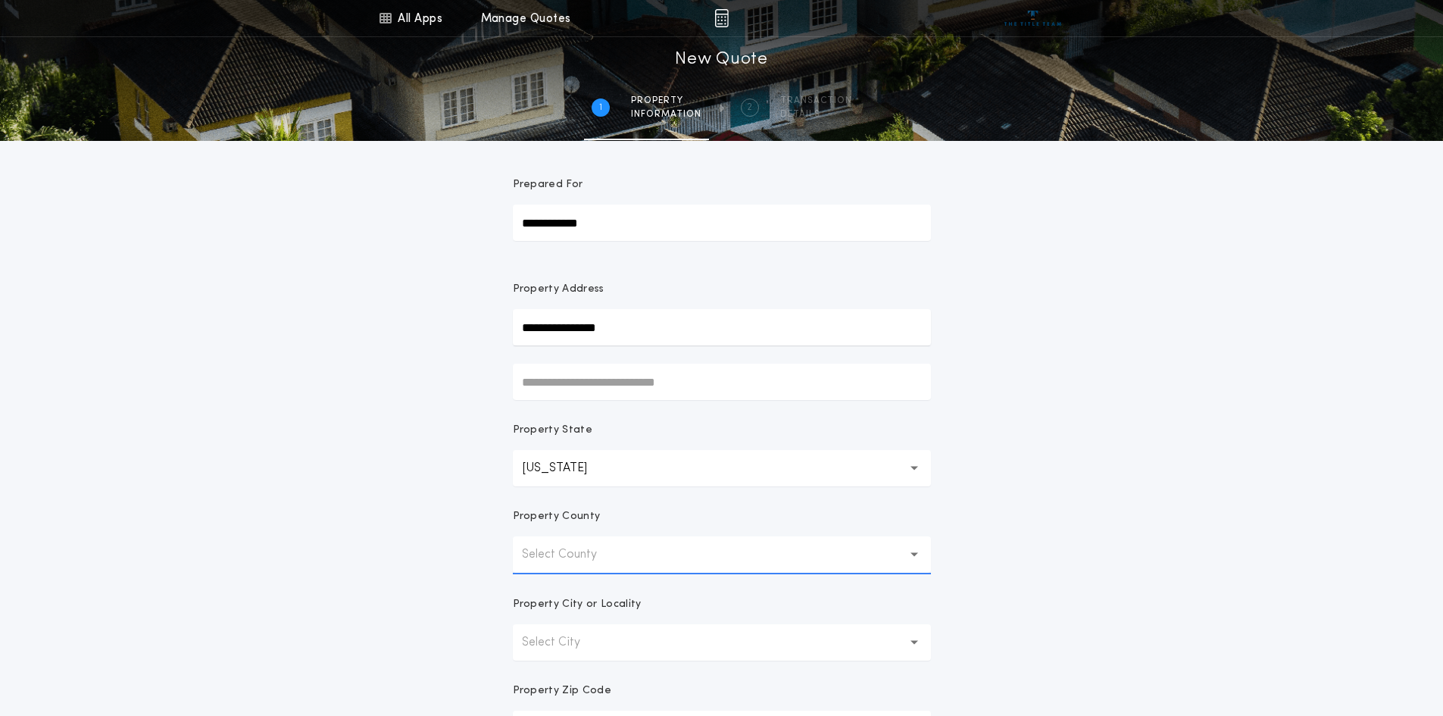
click at [582, 539] on button "Select County" at bounding box center [722, 554] width 418 height 36
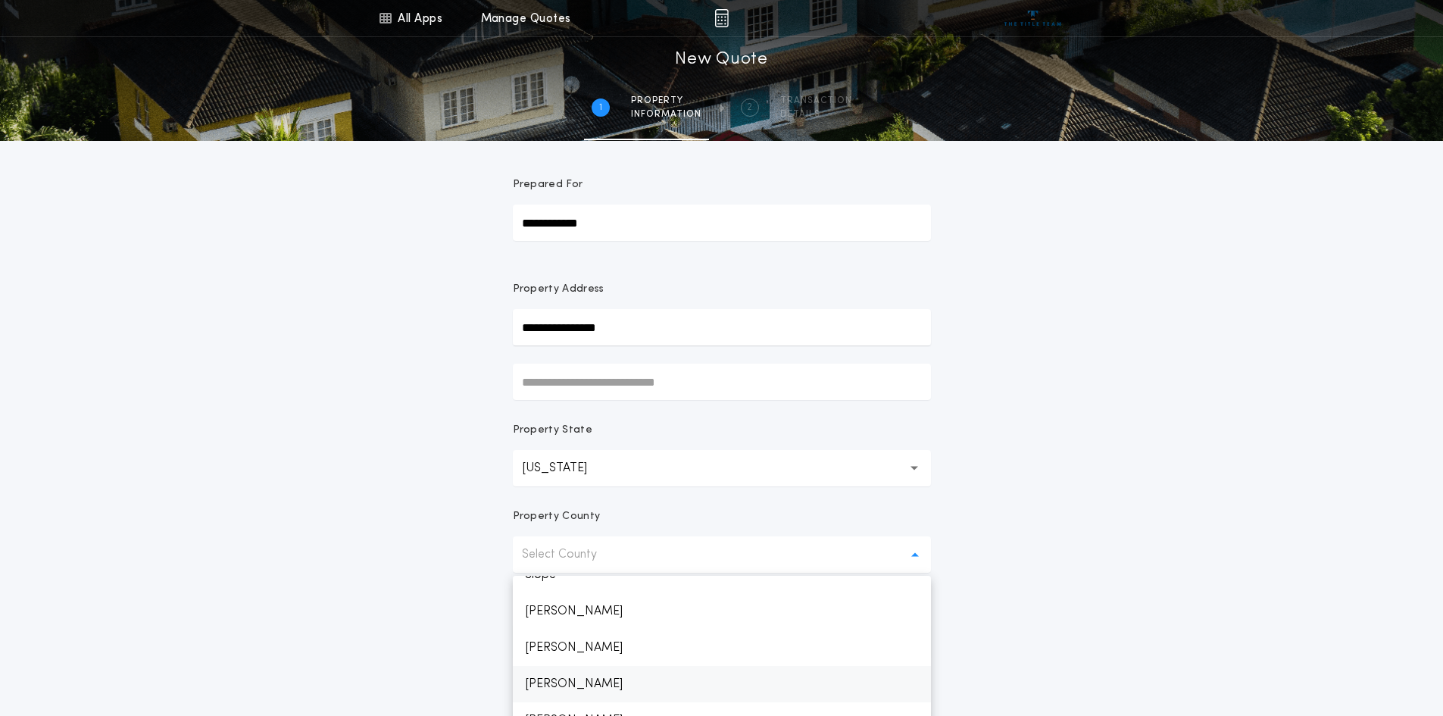
scroll to position [1549, 0]
click at [581, 640] on p "Stark" at bounding box center [722, 645] width 418 height 36
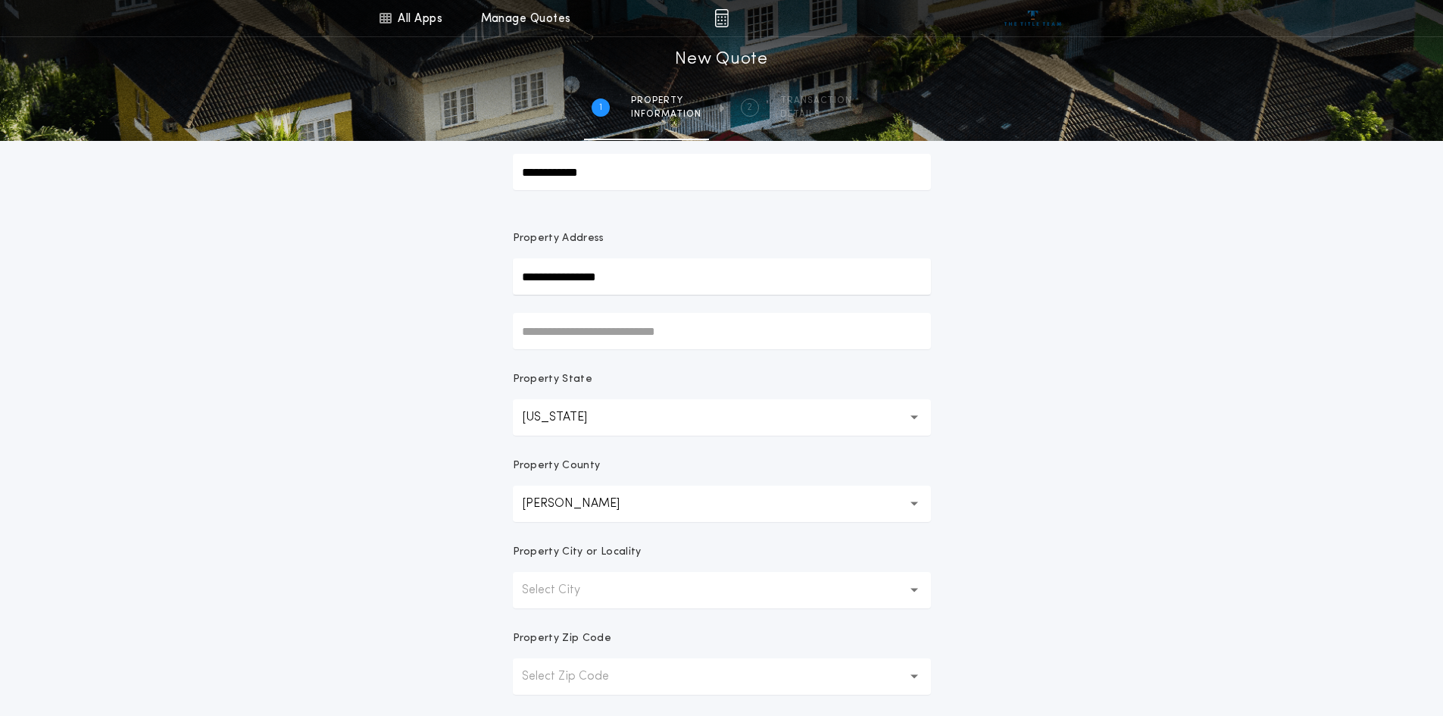
scroll to position [76, 0]
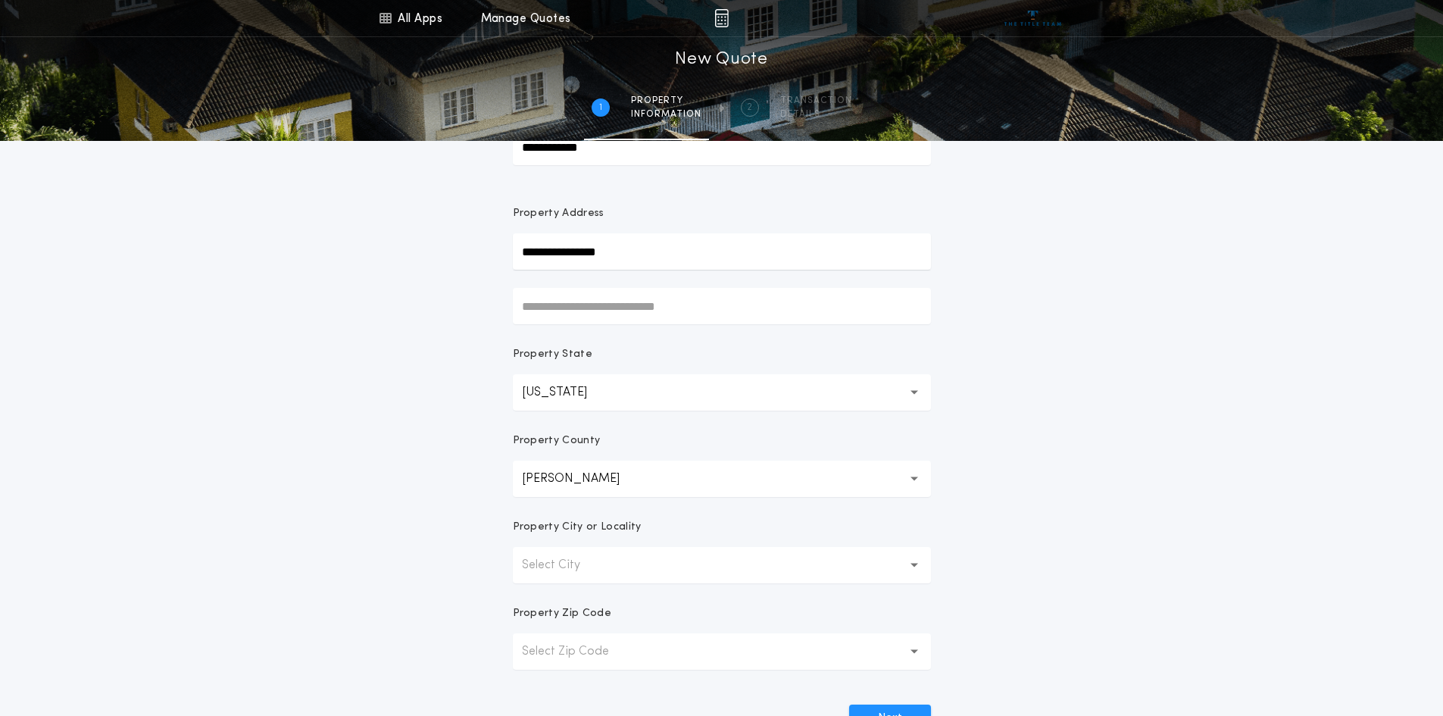
click at [580, 553] on button "Select City" at bounding box center [722, 565] width 418 height 36
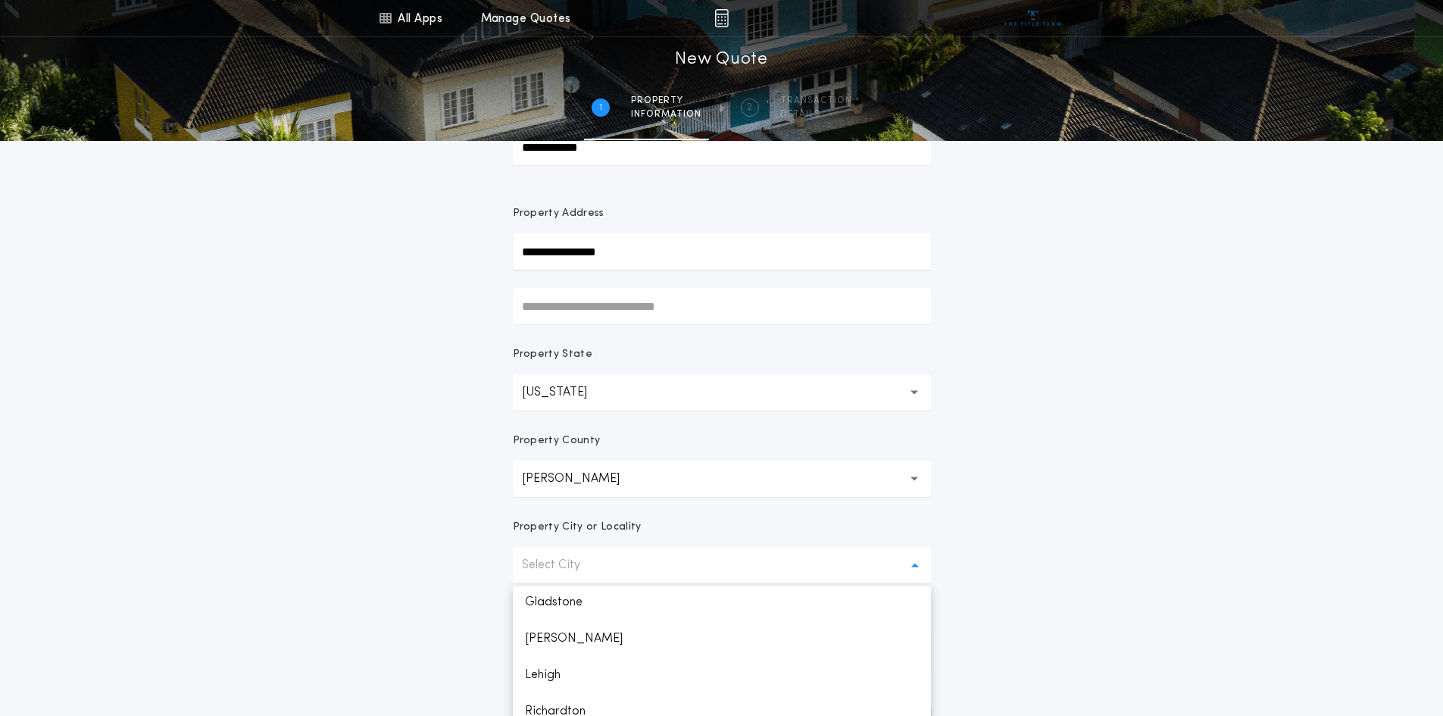
scroll to position [227, 0]
click at [587, 670] on p "Richardton" at bounding box center [722, 668] width 418 height 36
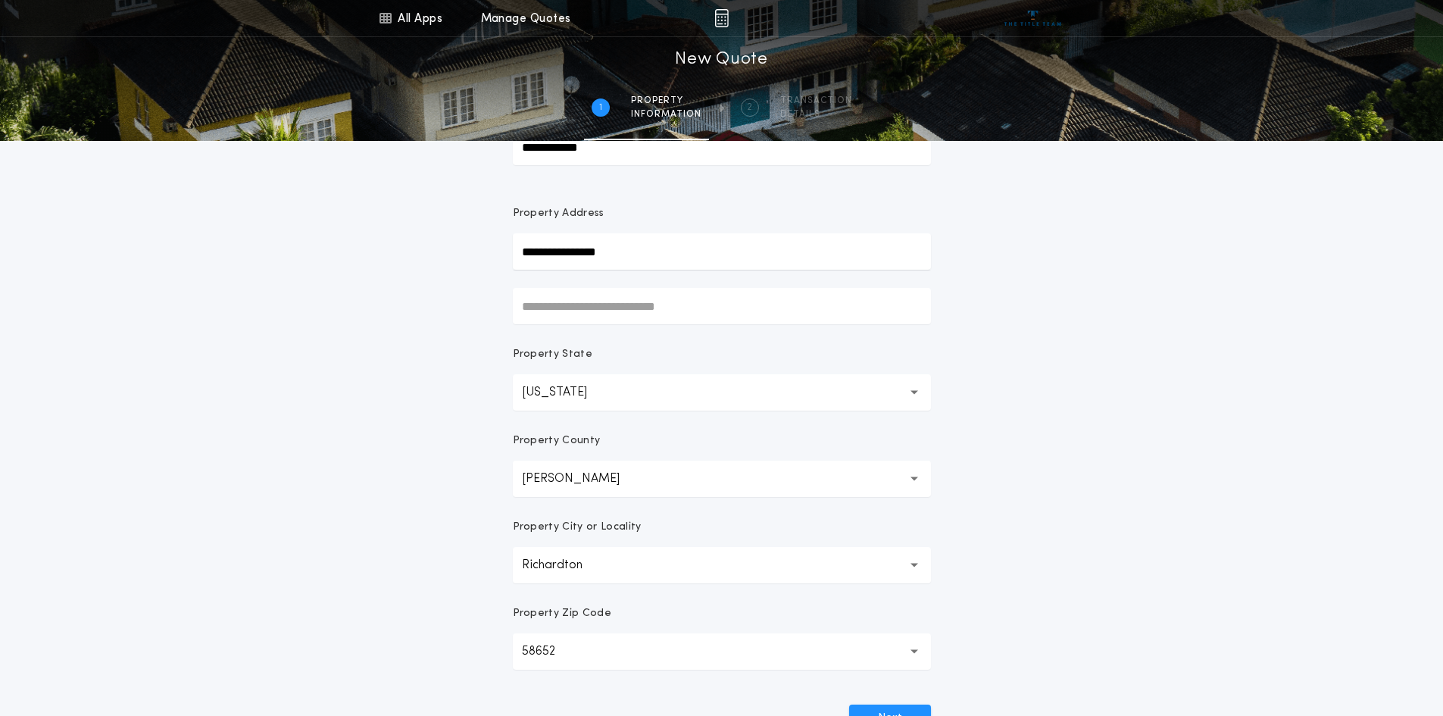
scroll to position [152, 0]
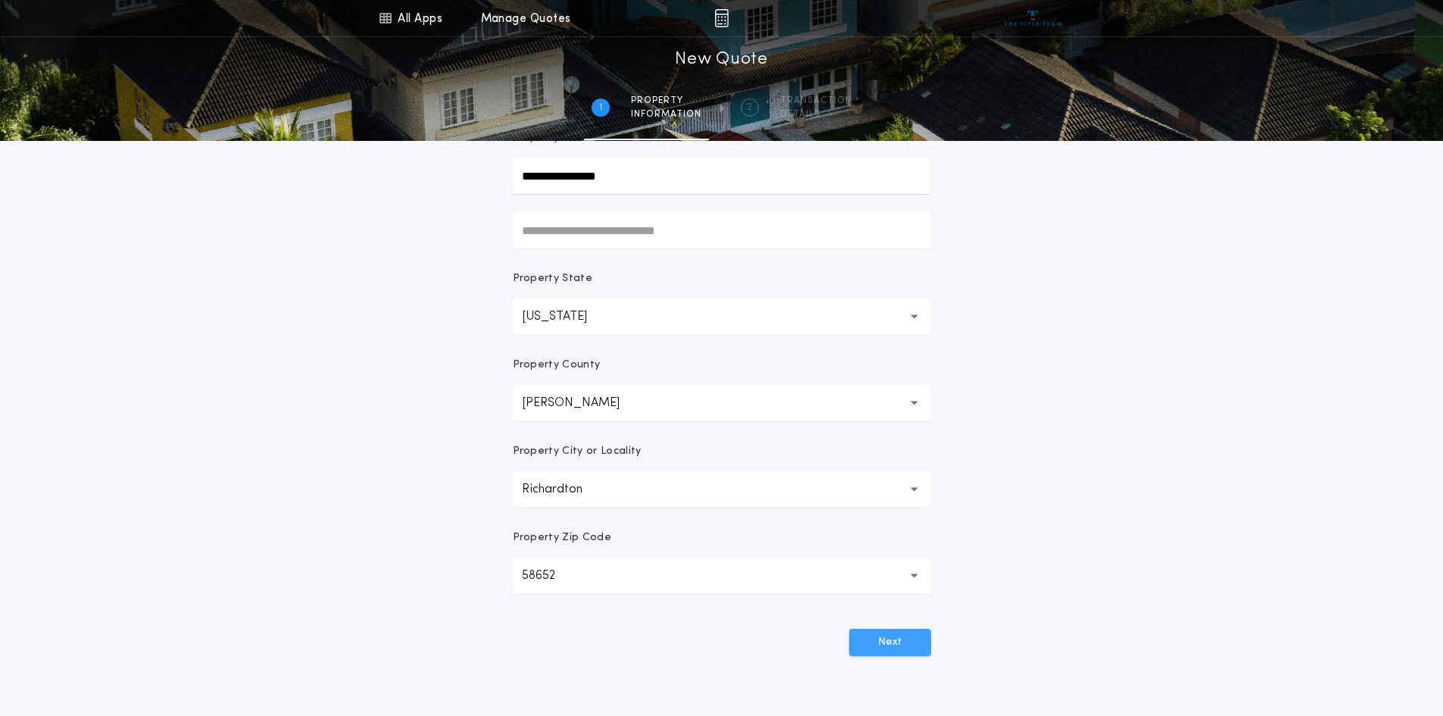
click at [877, 644] on button "Next" at bounding box center [890, 642] width 82 height 27
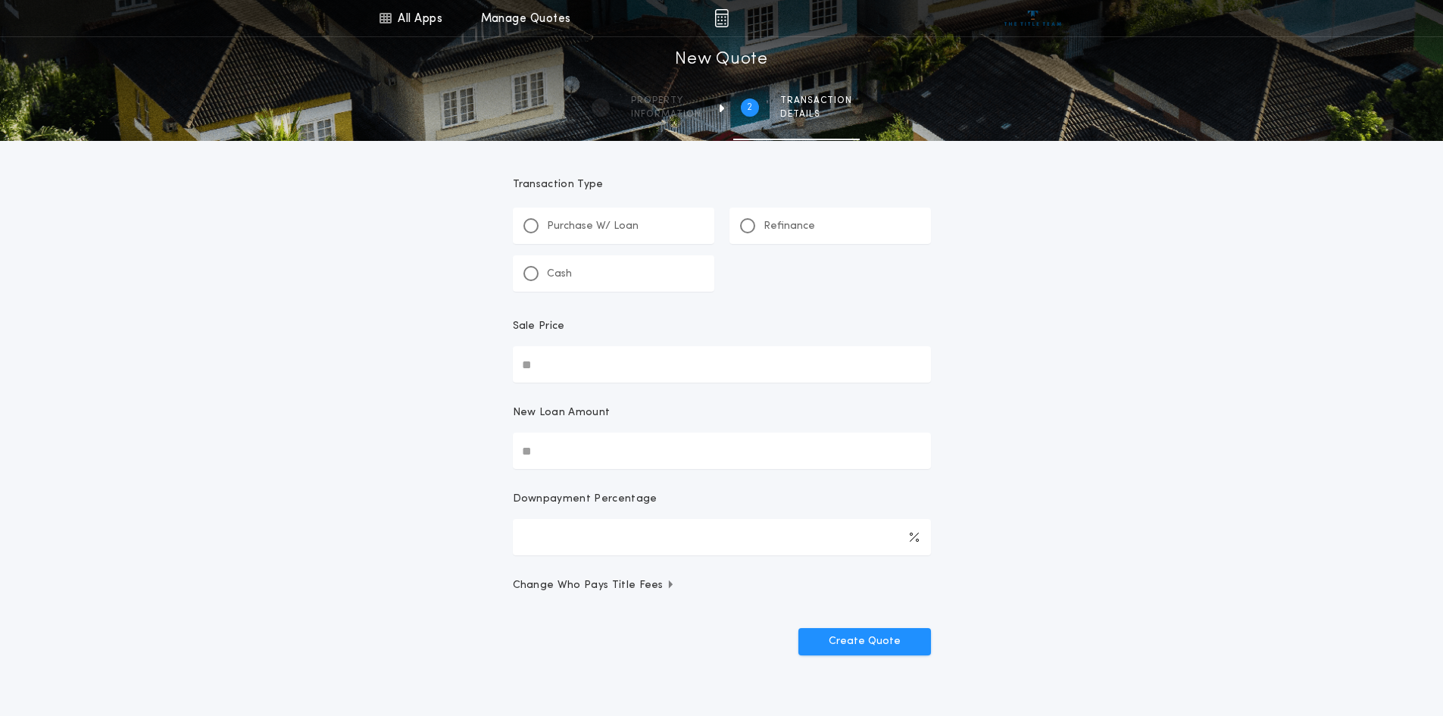
click at [789, 222] on p "Refinance" at bounding box center [790, 226] width 52 height 15
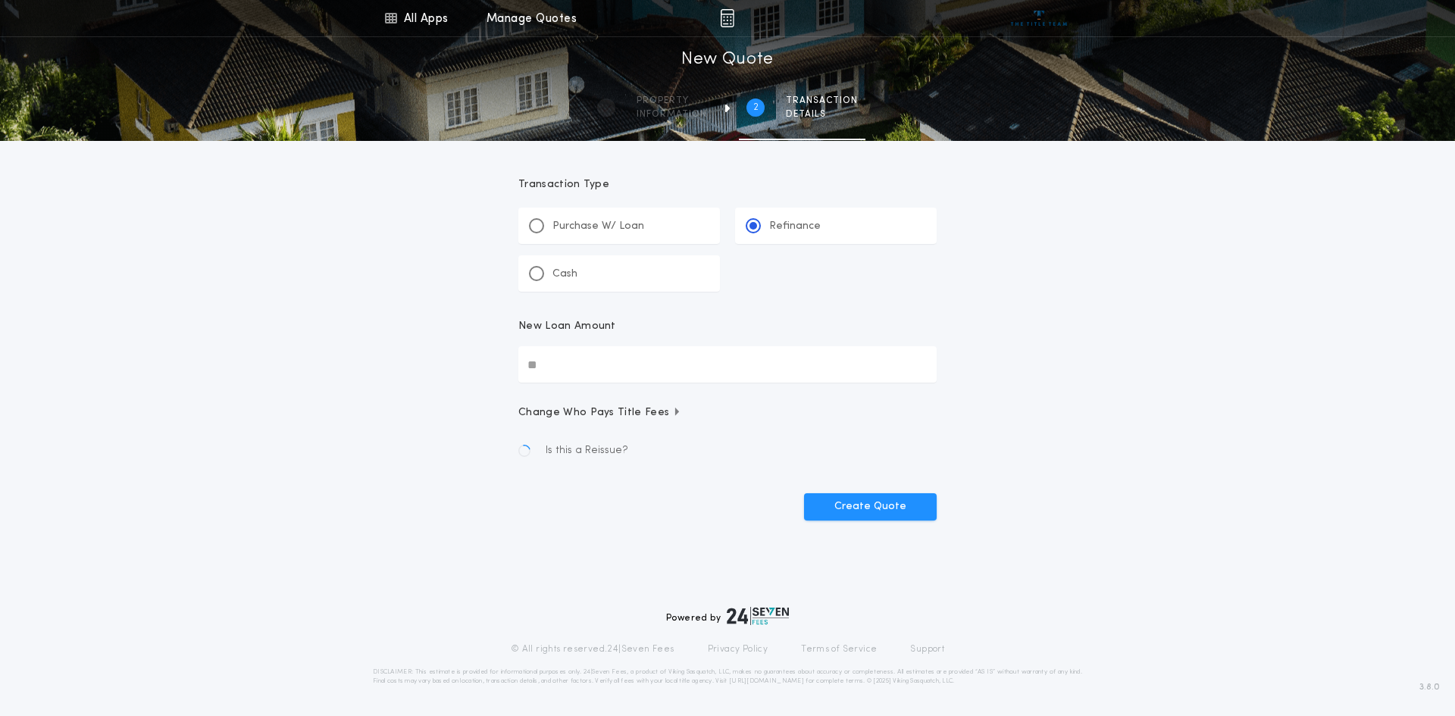
click at [649, 375] on input "New Loan Amount" at bounding box center [727, 364] width 418 height 36
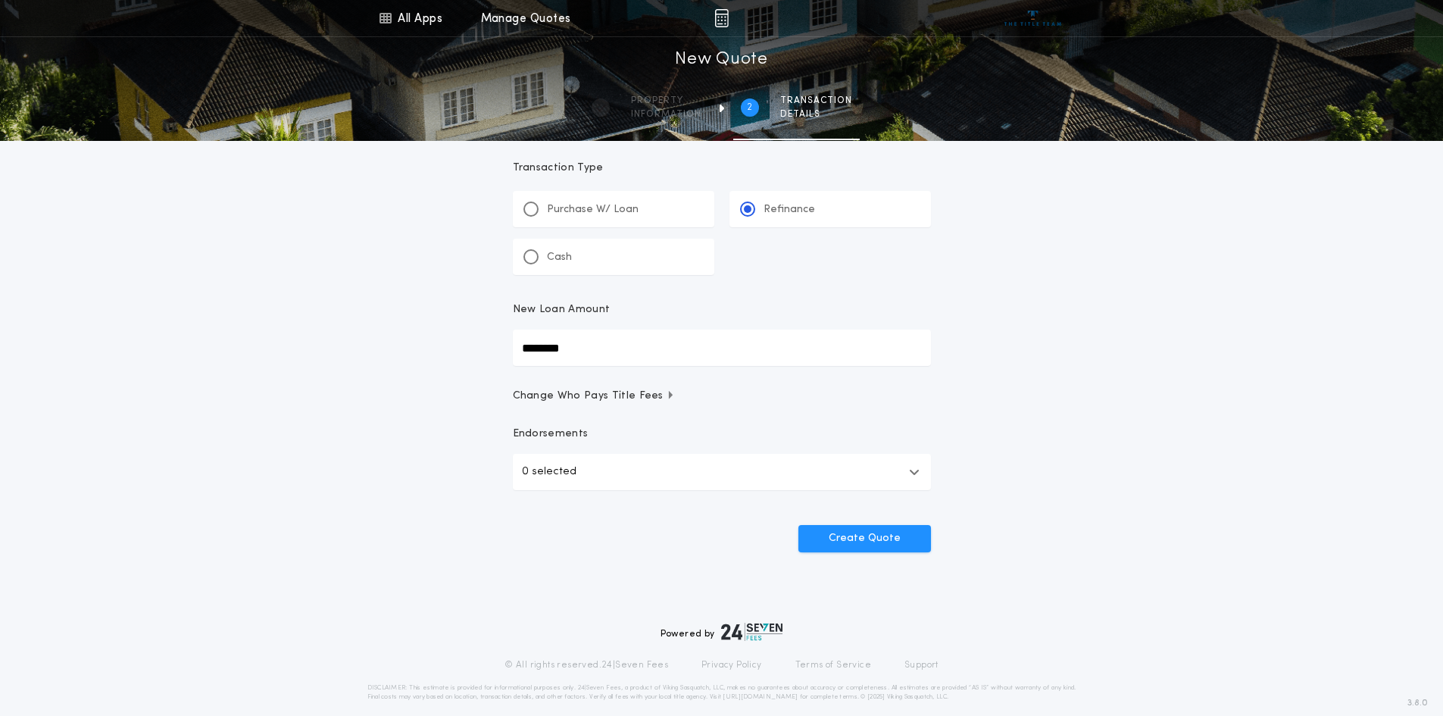
scroll to position [33, 0]
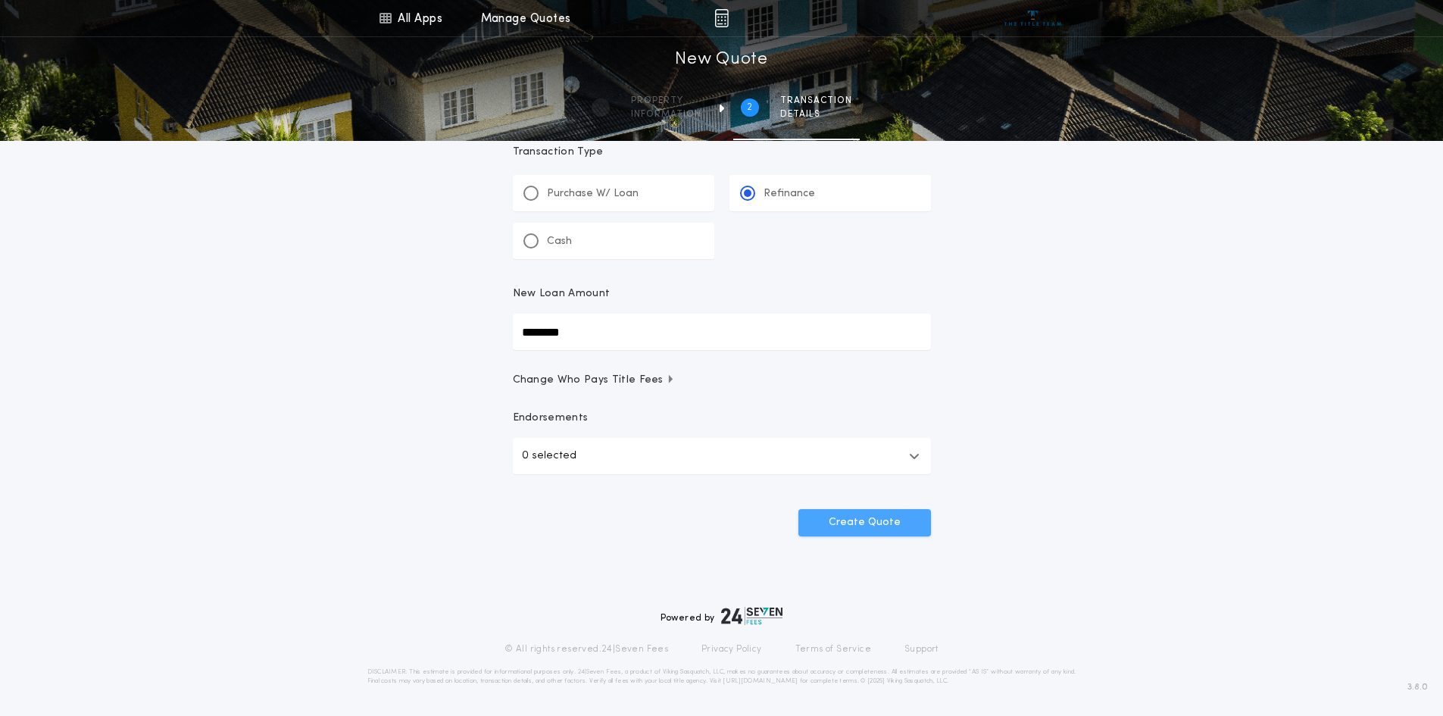
type input "********"
click at [880, 530] on button "Create Quote" at bounding box center [865, 522] width 133 height 27
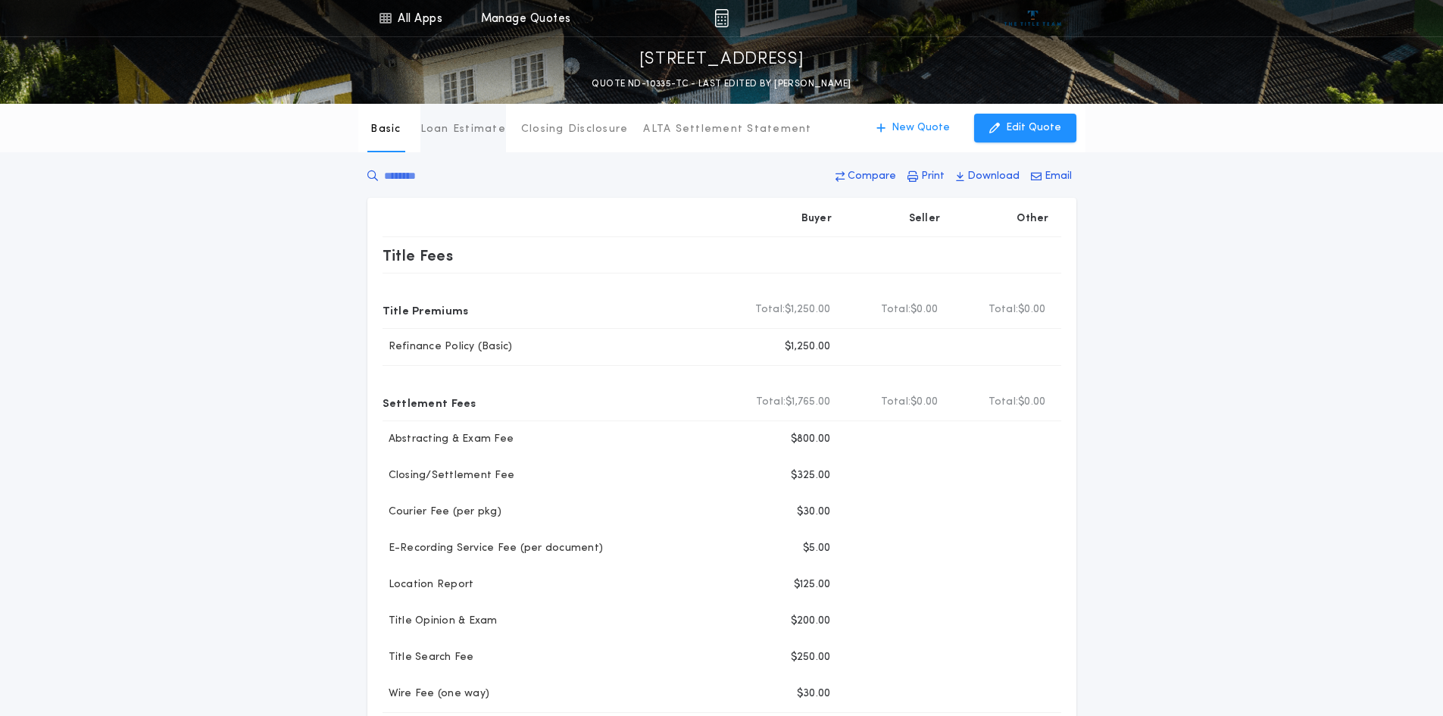
click at [452, 127] on p "Loan Estimate" at bounding box center [464, 129] width 86 height 15
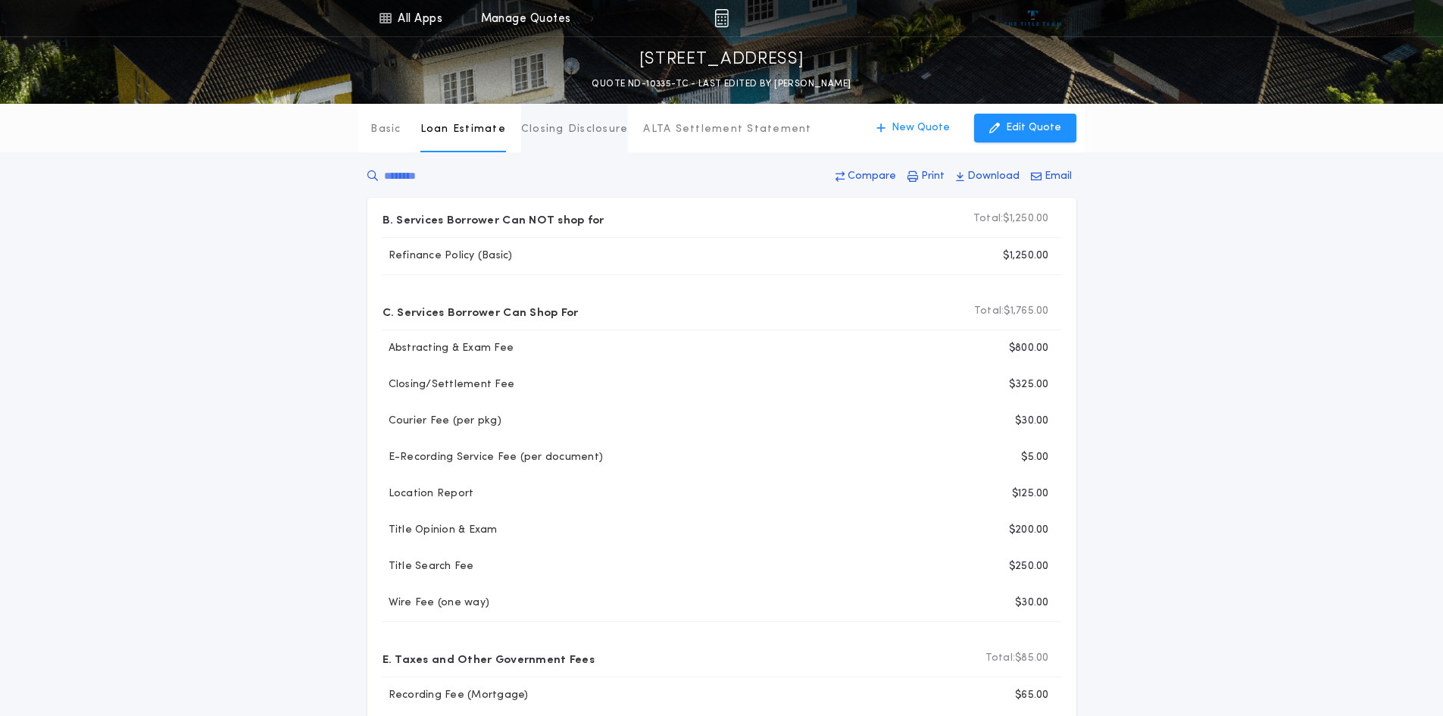
click at [537, 125] on p "Closing Disclosure" at bounding box center [575, 129] width 108 height 15
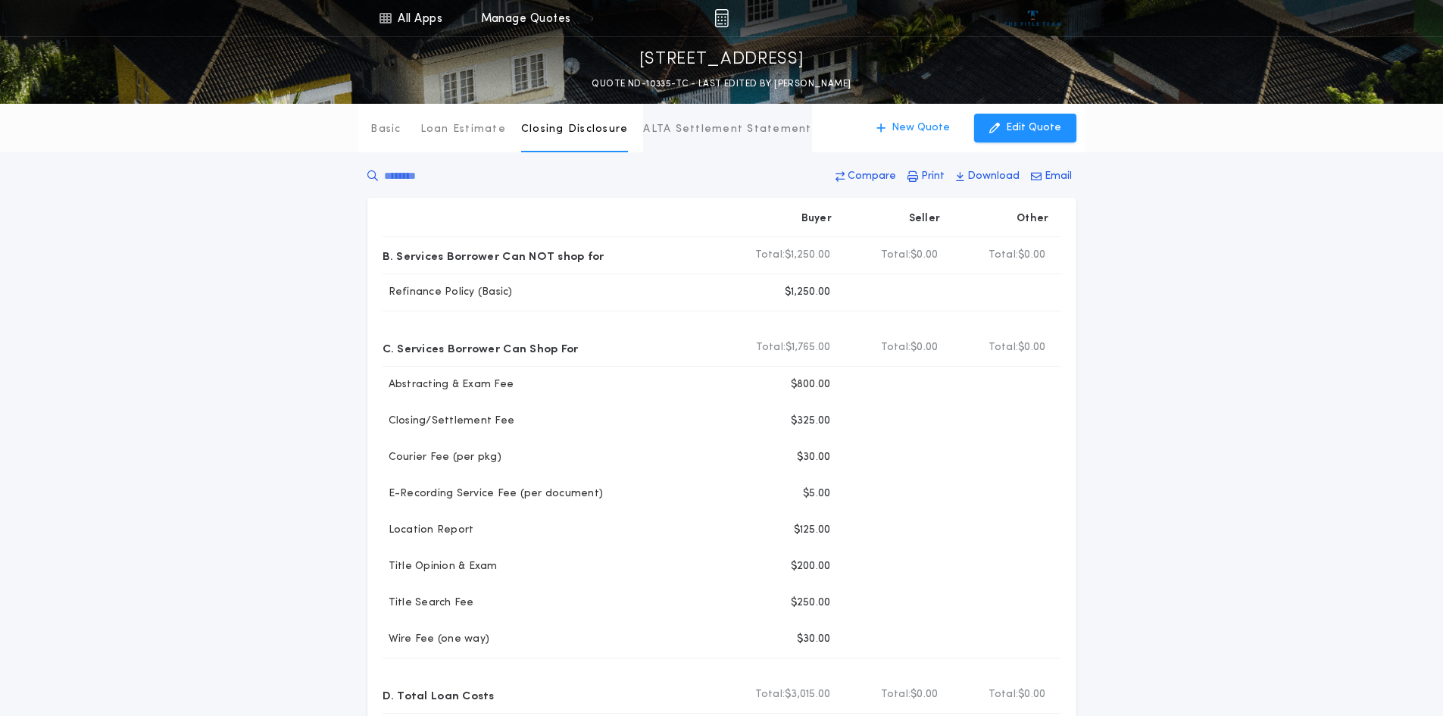
click at [700, 127] on p "ALTA Settlement Statement" at bounding box center [727, 129] width 168 height 15
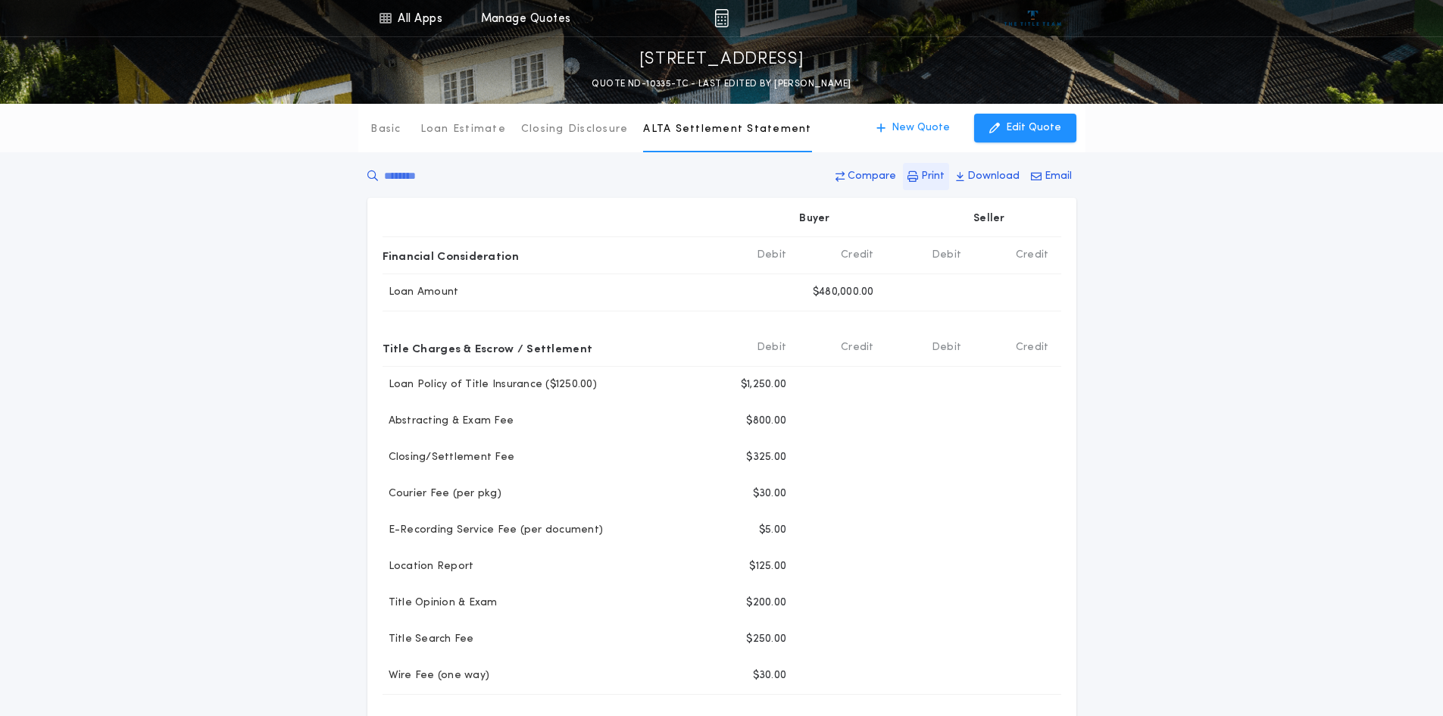
click at [933, 172] on p "Print" at bounding box center [932, 176] width 23 height 15
click at [394, 133] on p "Basic" at bounding box center [386, 129] width 30 height 15
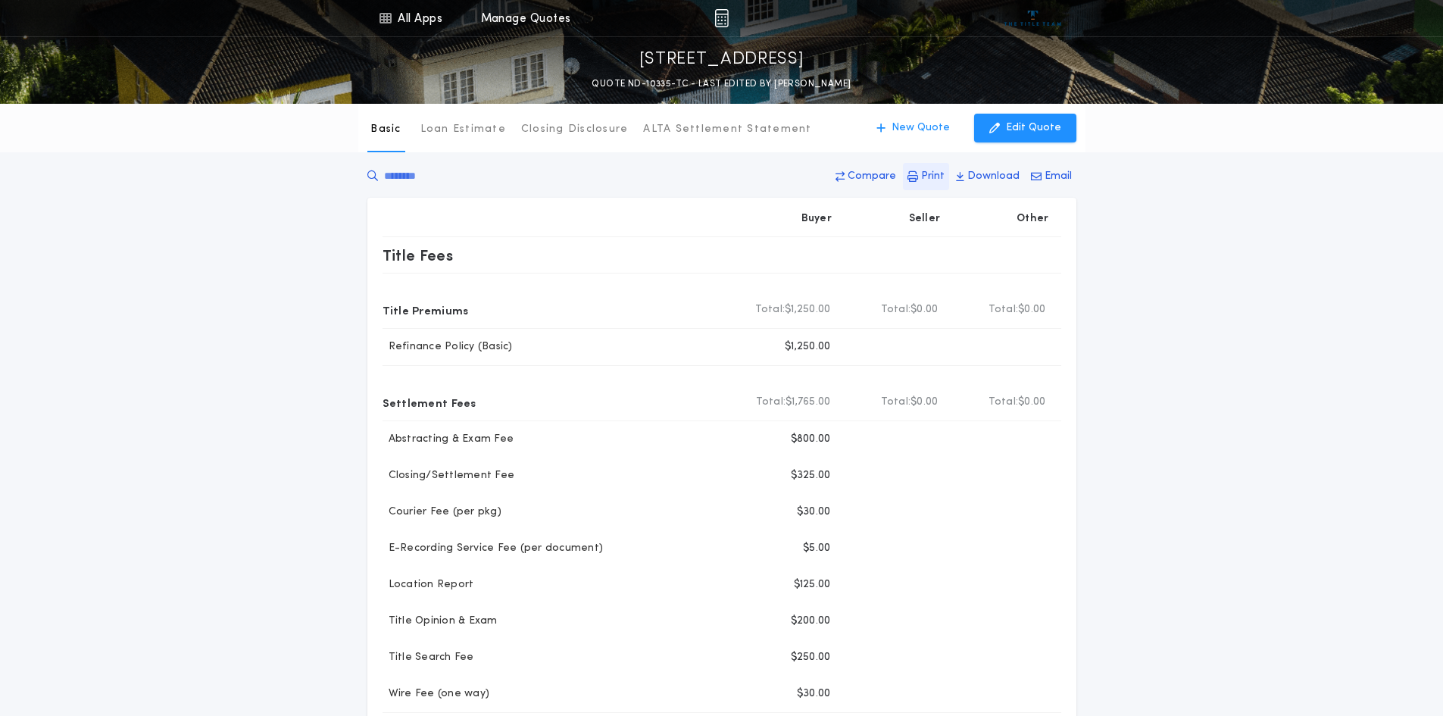
click at [935, 173] on p "Print" at bounding box center [932, 176] width 23 height 15
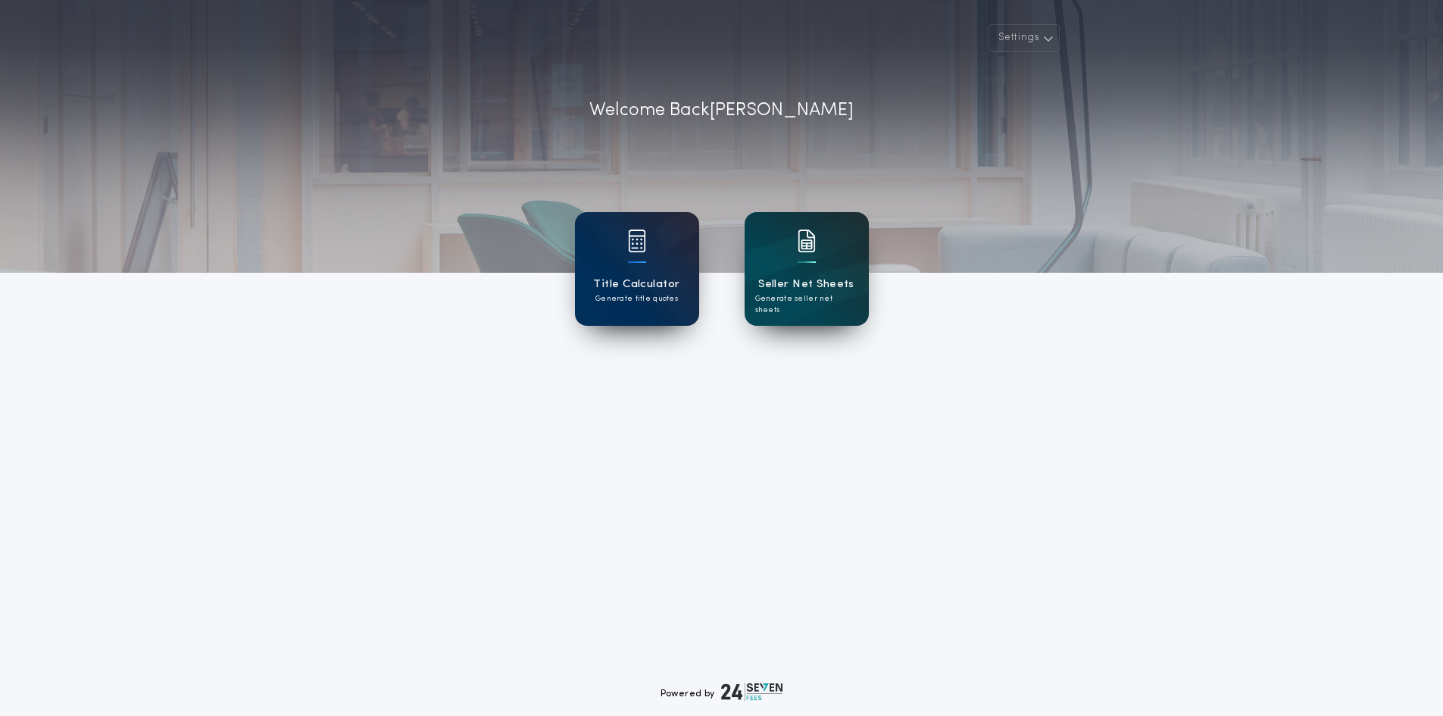
click at [670, 269] on div "Title Calculator Generate title quotes" at bounding box center [637, 269] width 124 height 114
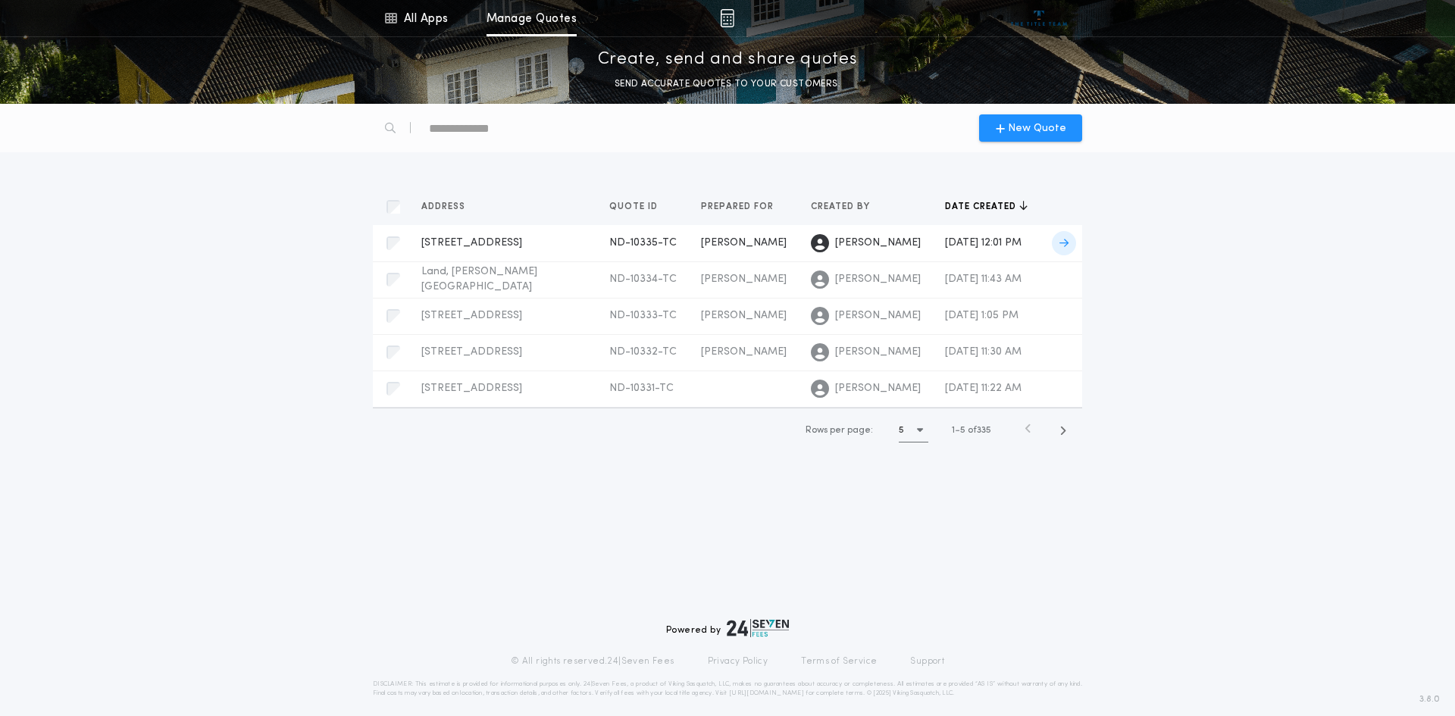
click at [838, 252] on div "[PERSON_NAME]" at bounding box center [866, 243] width 110 height 18
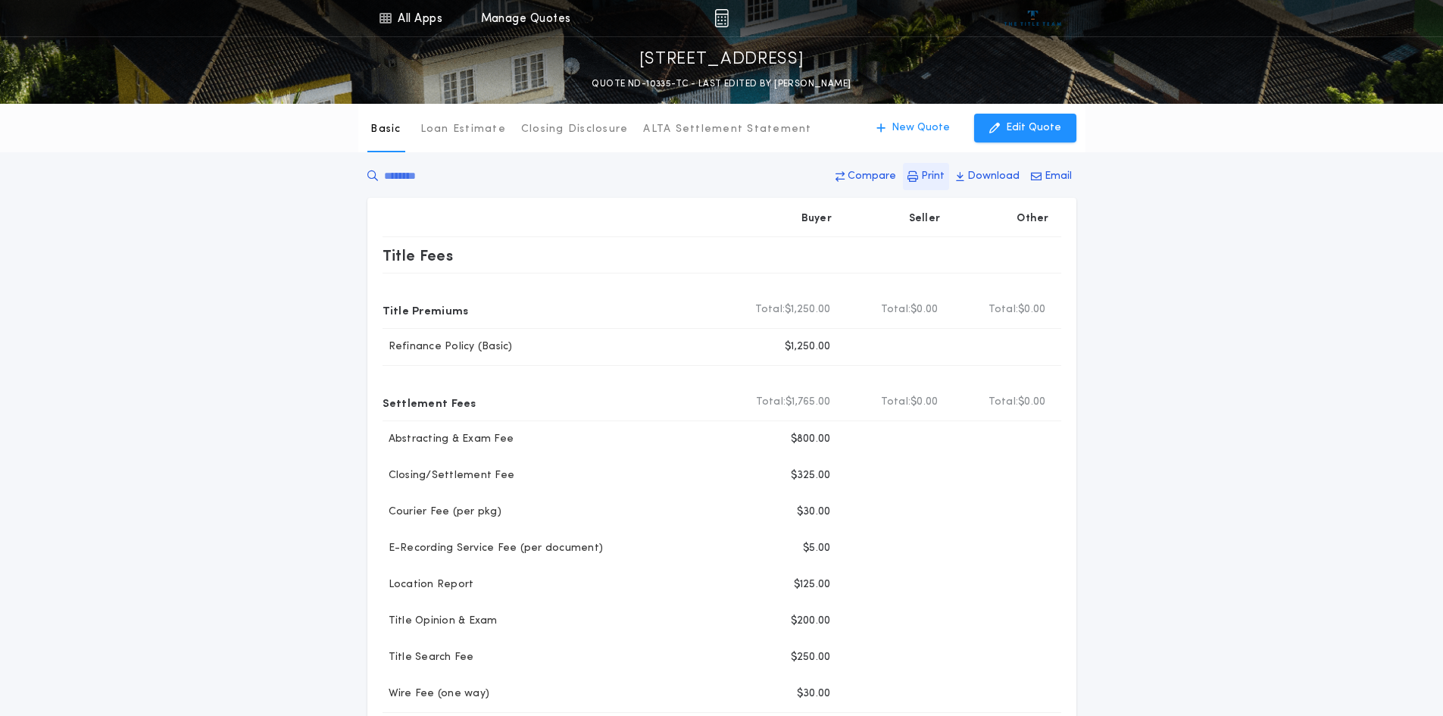
click at [928, 180] on p "Print" at bounding box center [932, 176] width 23 height 15
